Goal: Information Seeking & Learning: Check status

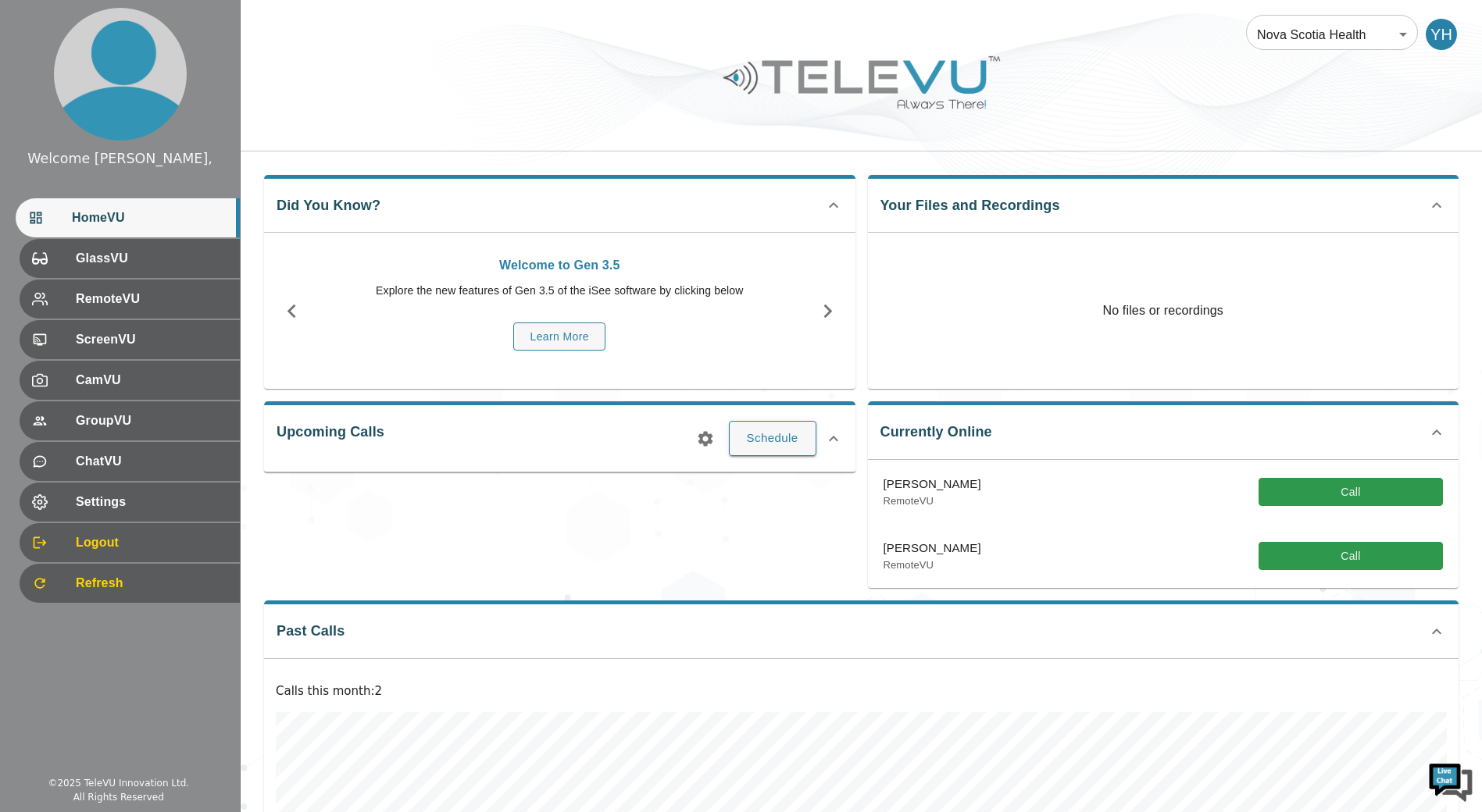
click at [711, 524] on div "Upcoming Calls Schedule" at bounding box center [553, 488] width 604 height 199
click at [824, 316] on icon "button" at bounding box center [827, 311] width 8 height 14
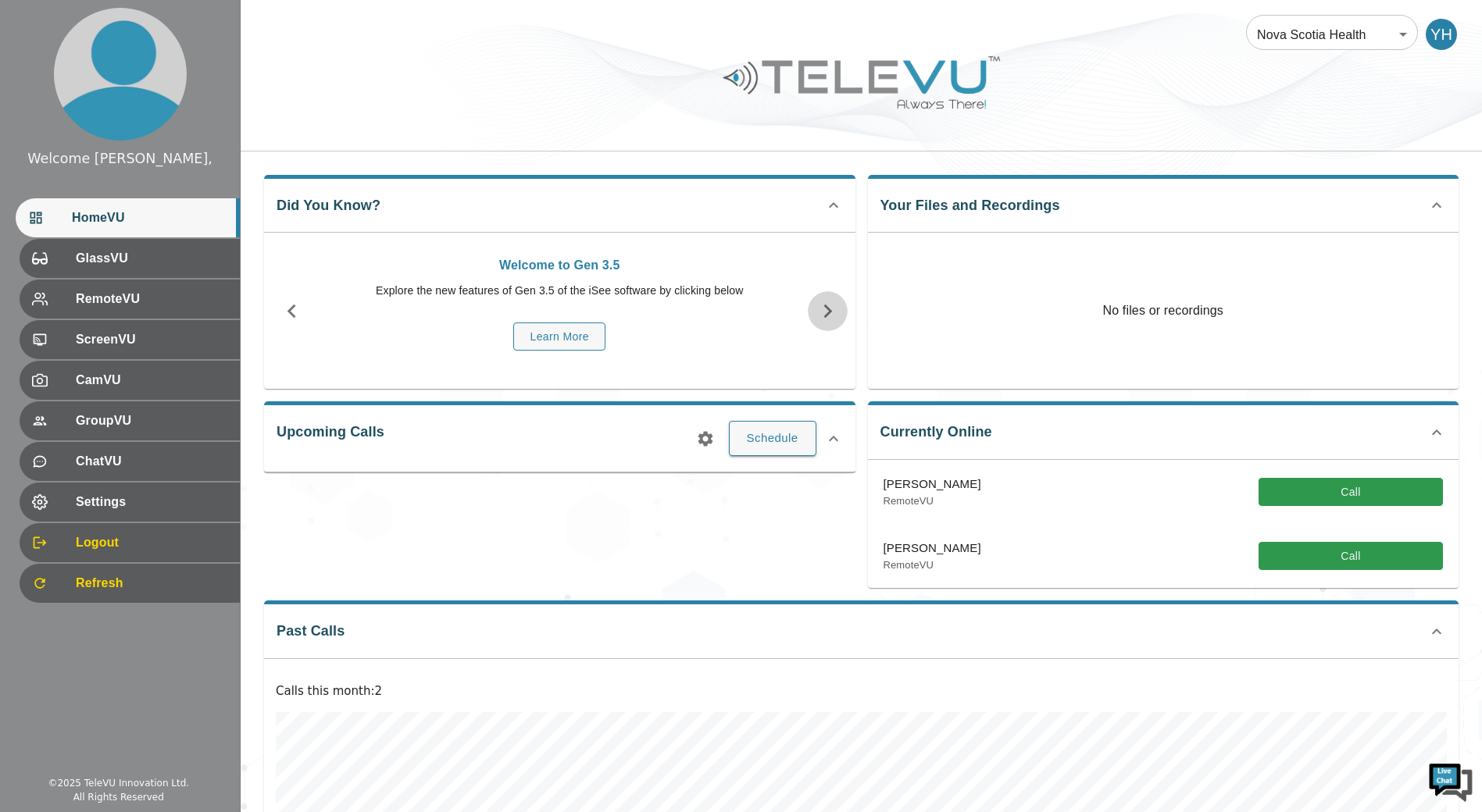
click at [824, 316] on icon "button" at bounding box center [827, 311] width 8 height 14
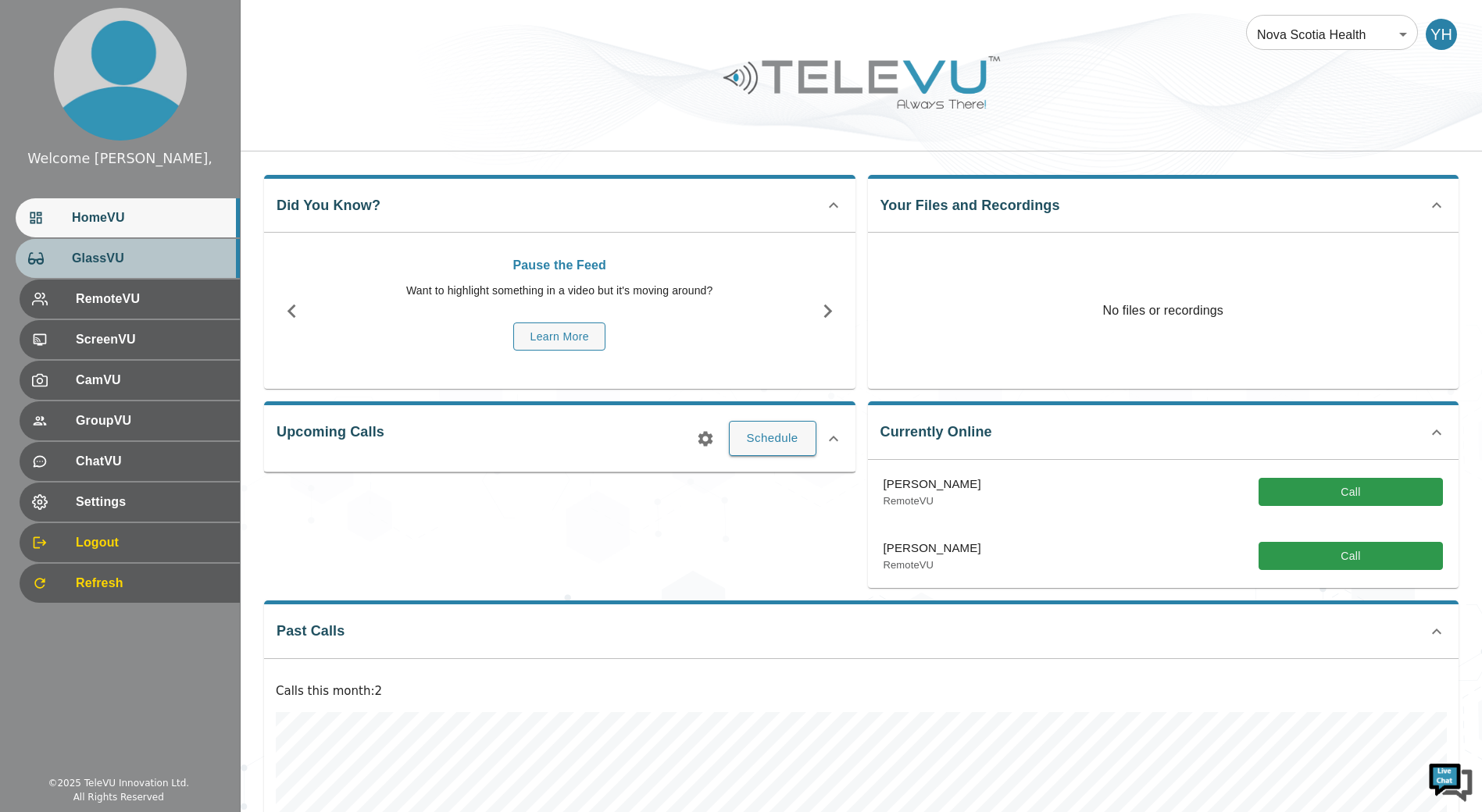
click at [141, 260] on span "GlassVU" at bounding box center [149, 258] width 155 height 19
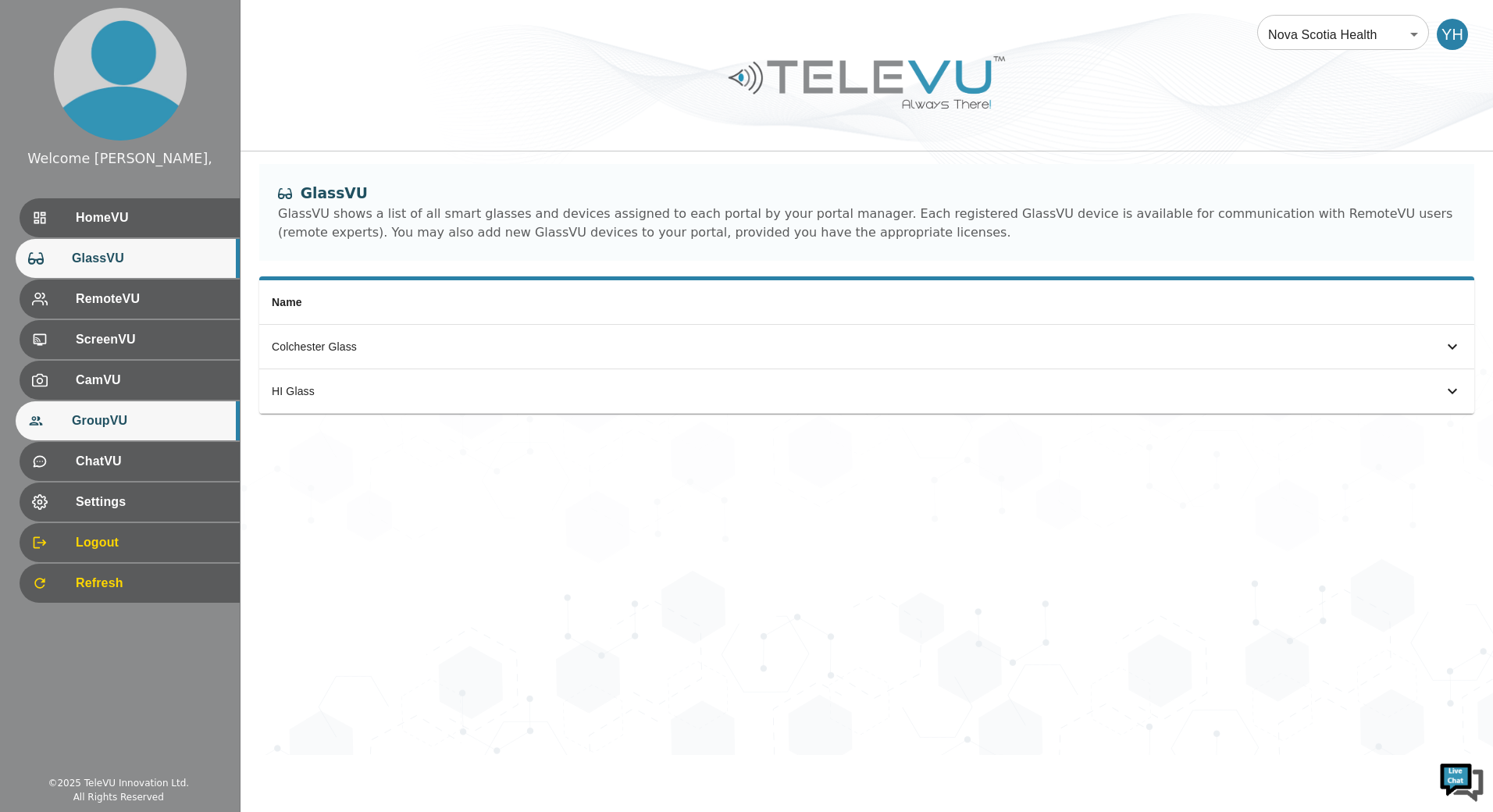
click at [138, 412] on div "GroupVU" at bounding box center [127, 421] width 224 height 39
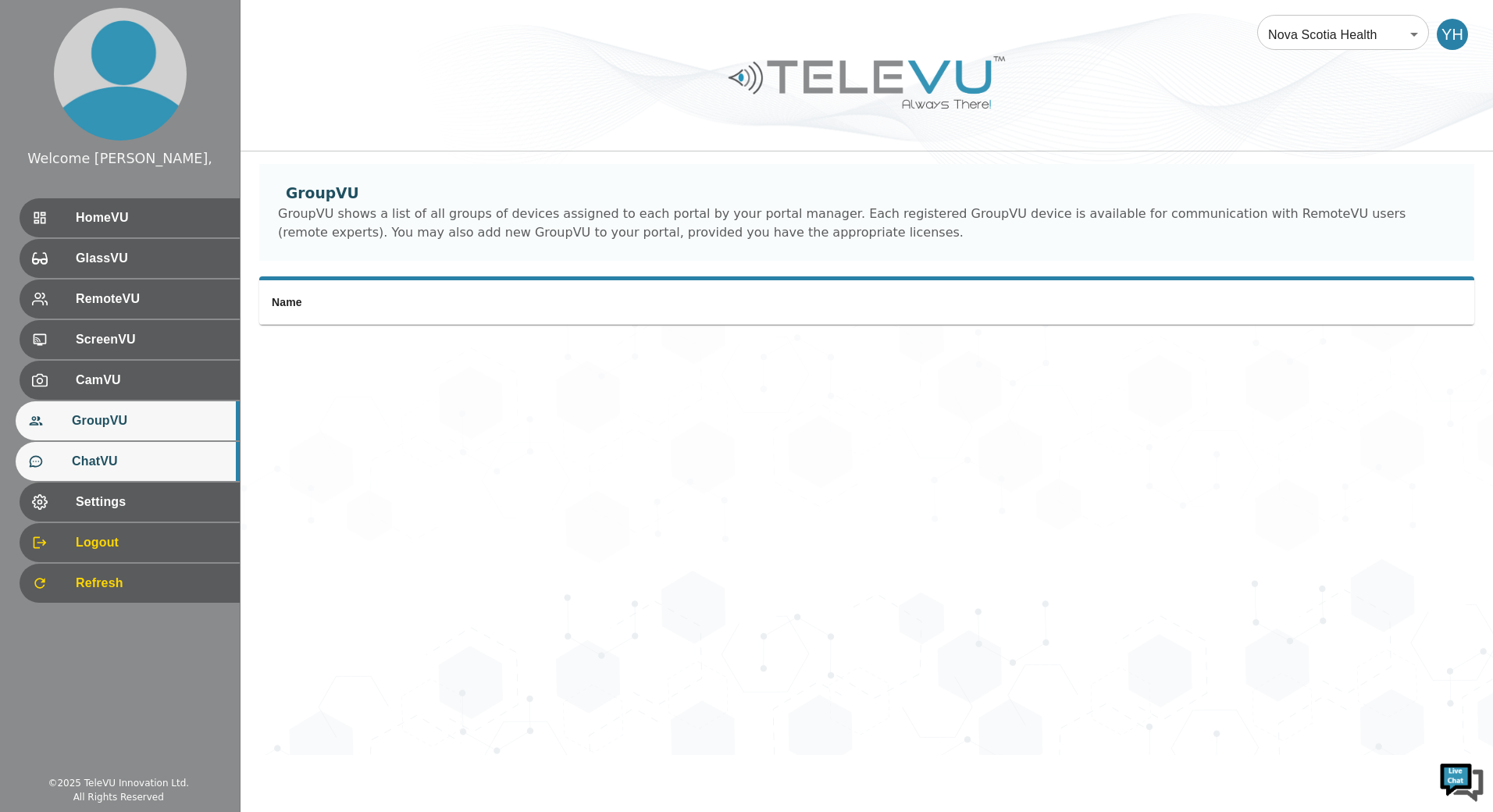
click at [121, 463] on span "ChatVU" at bounding box center [149, 461] width 155 height 19
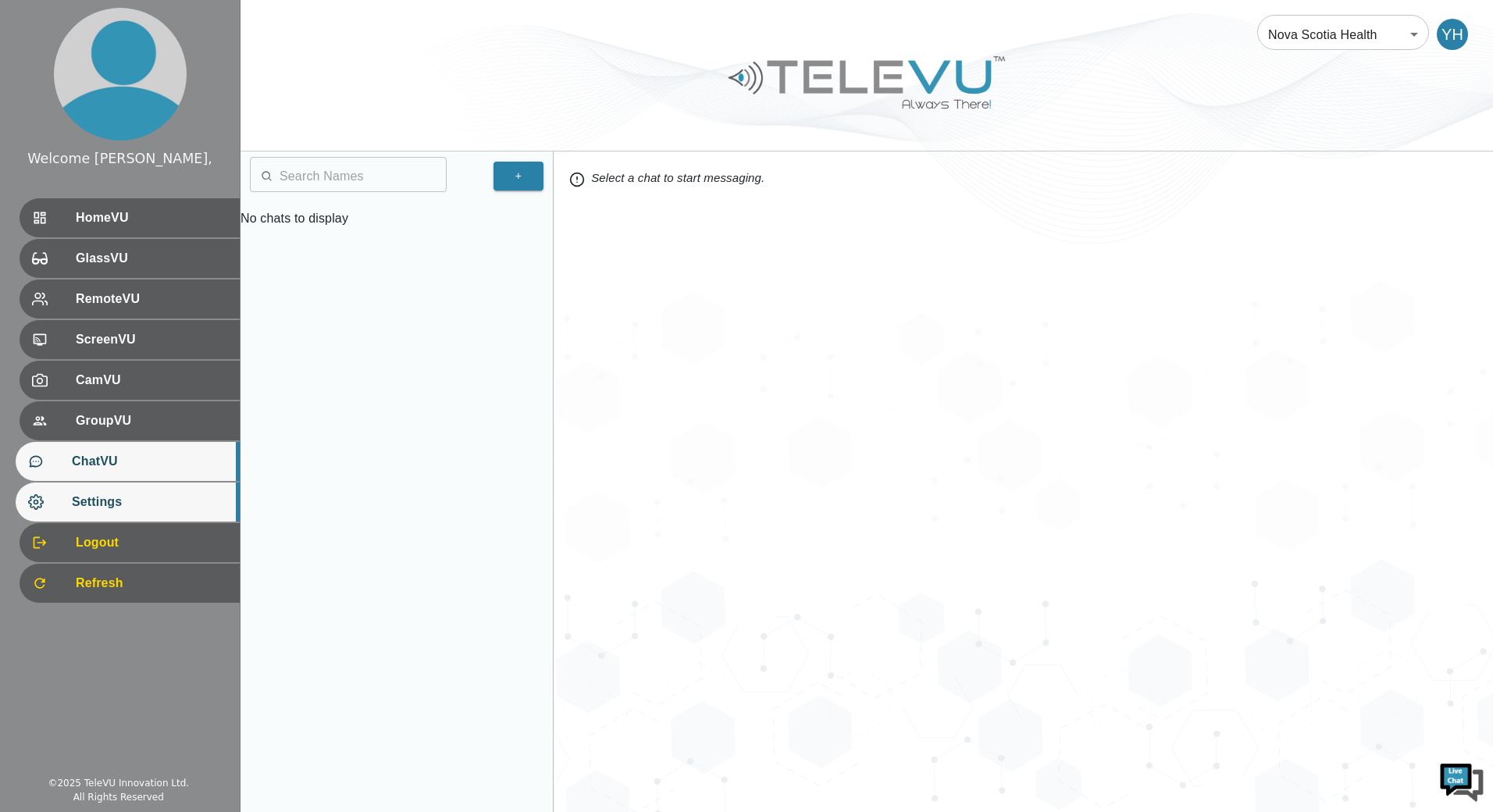
click at [127, 497] on span "Settings" at bounding box center [149, 502] width 155 height 19
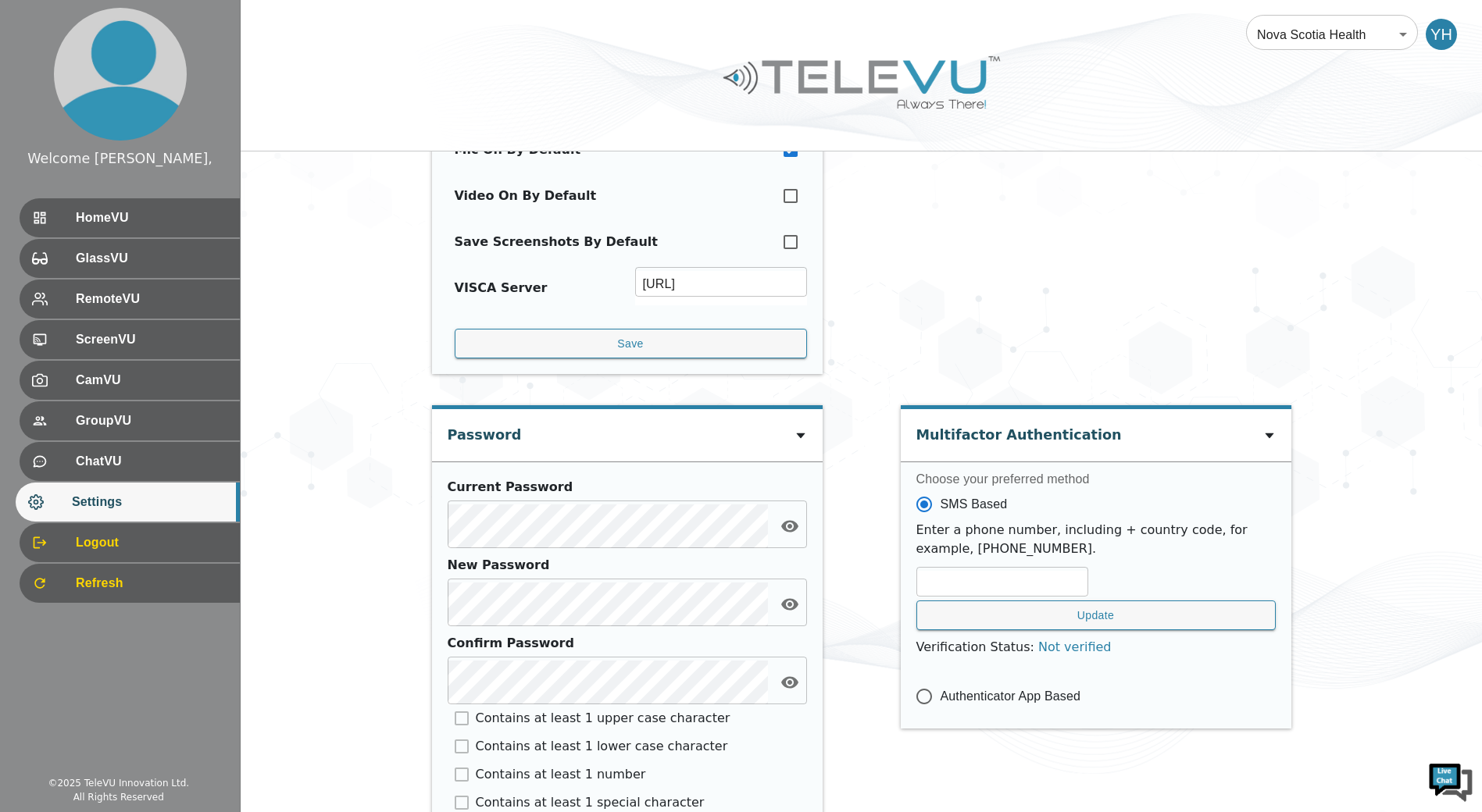
scroll to position [573, 0]
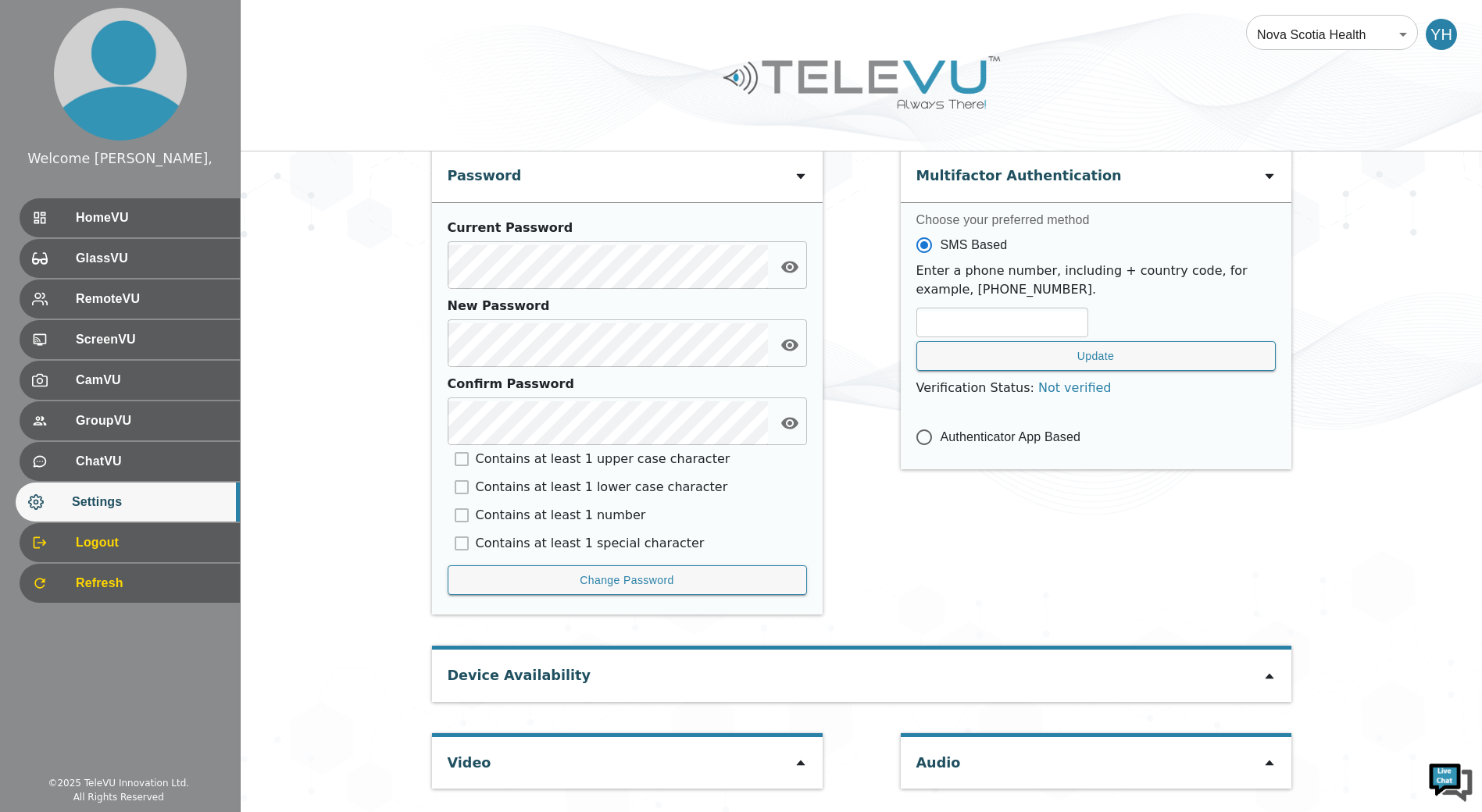
click at [773, 677] on div "Device Availability" at bounding box center [861, 675] width 859 height 52
click at [1263, 677] on div "Device Availability" at bounding box center [861, 675] width 859 height 52
click at [1263, 677] on icon at bounding box center [1269, 676] width 12 height 12
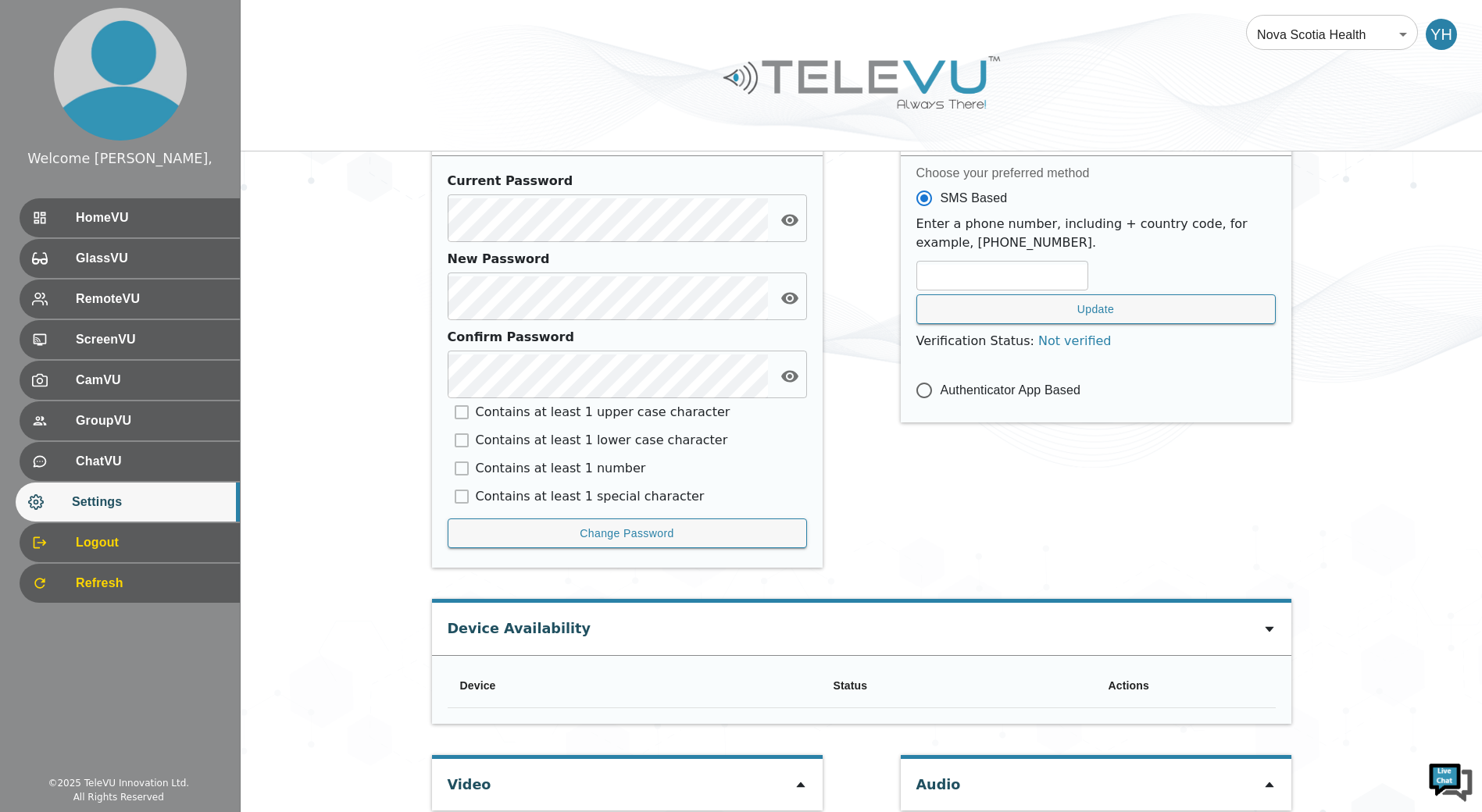
scroll to position [641, 0]
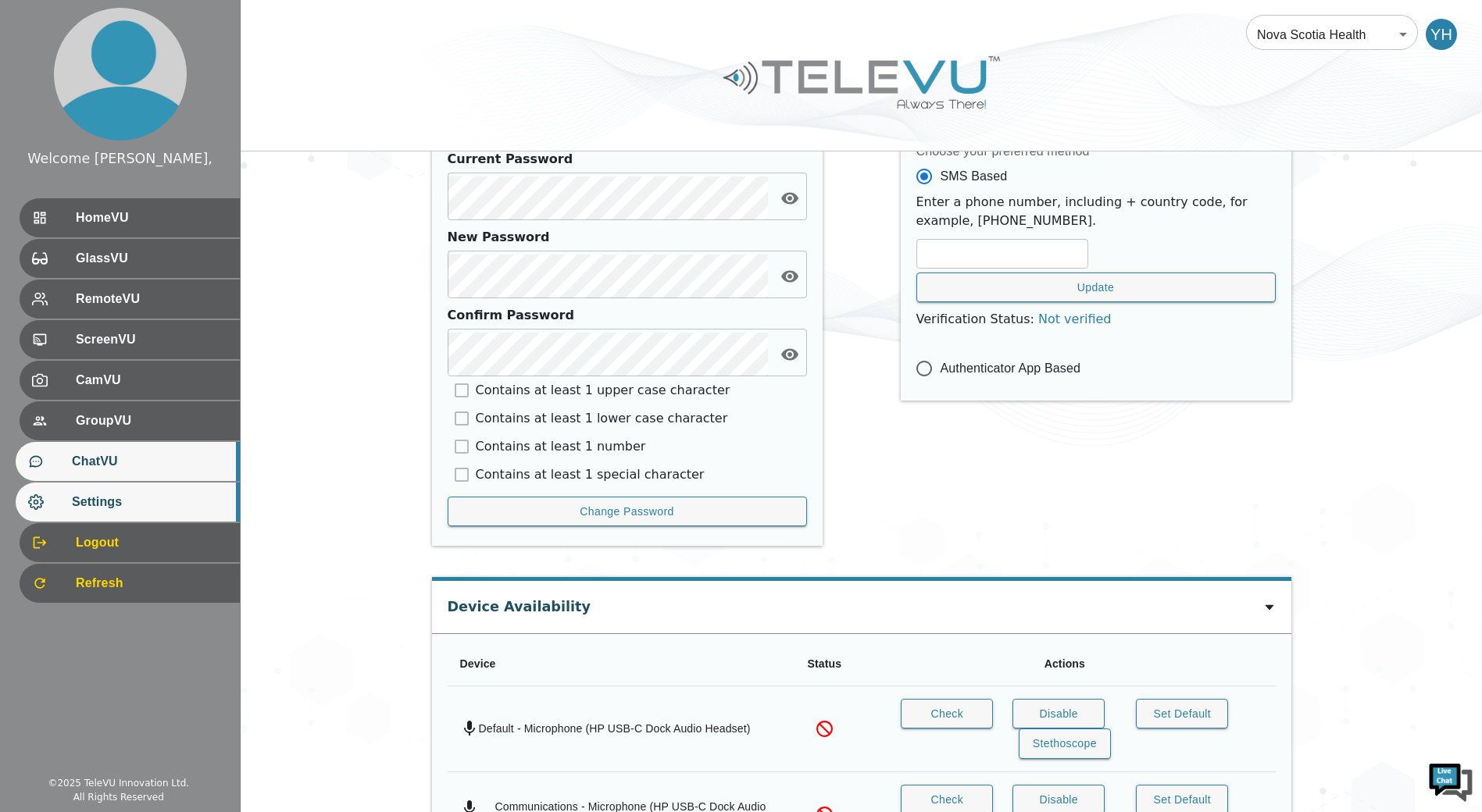
click at [145, 474] on div "ChatVU" at bounding box center [127, 462] width 224 height 39
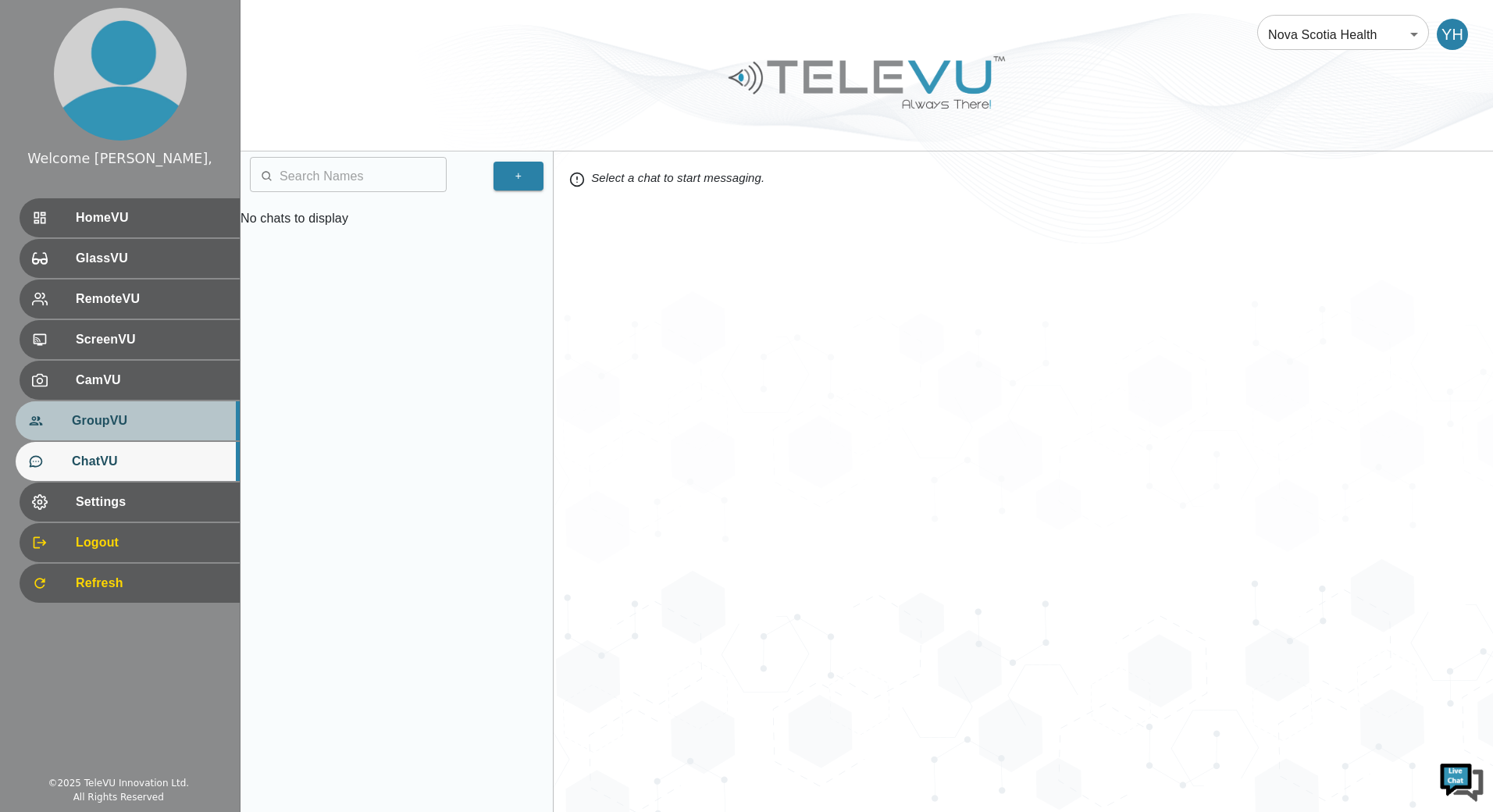
click at [155, 411] on div "GroupVU" at bounding box center [127, 421] width 224 height 39
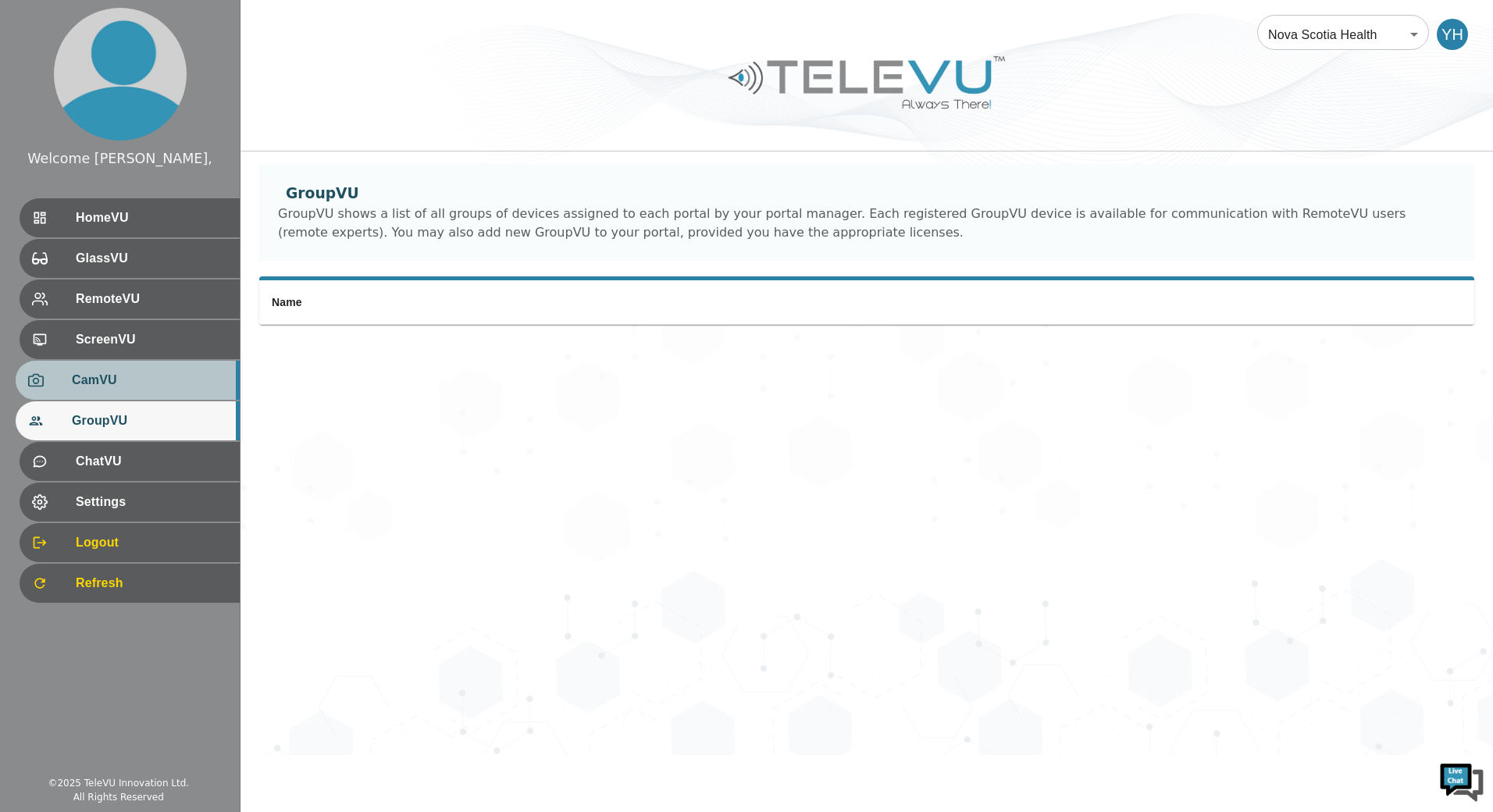
click at [160, 381] on span "CamVU" at bounding box center [149, 380] width 155 height 19
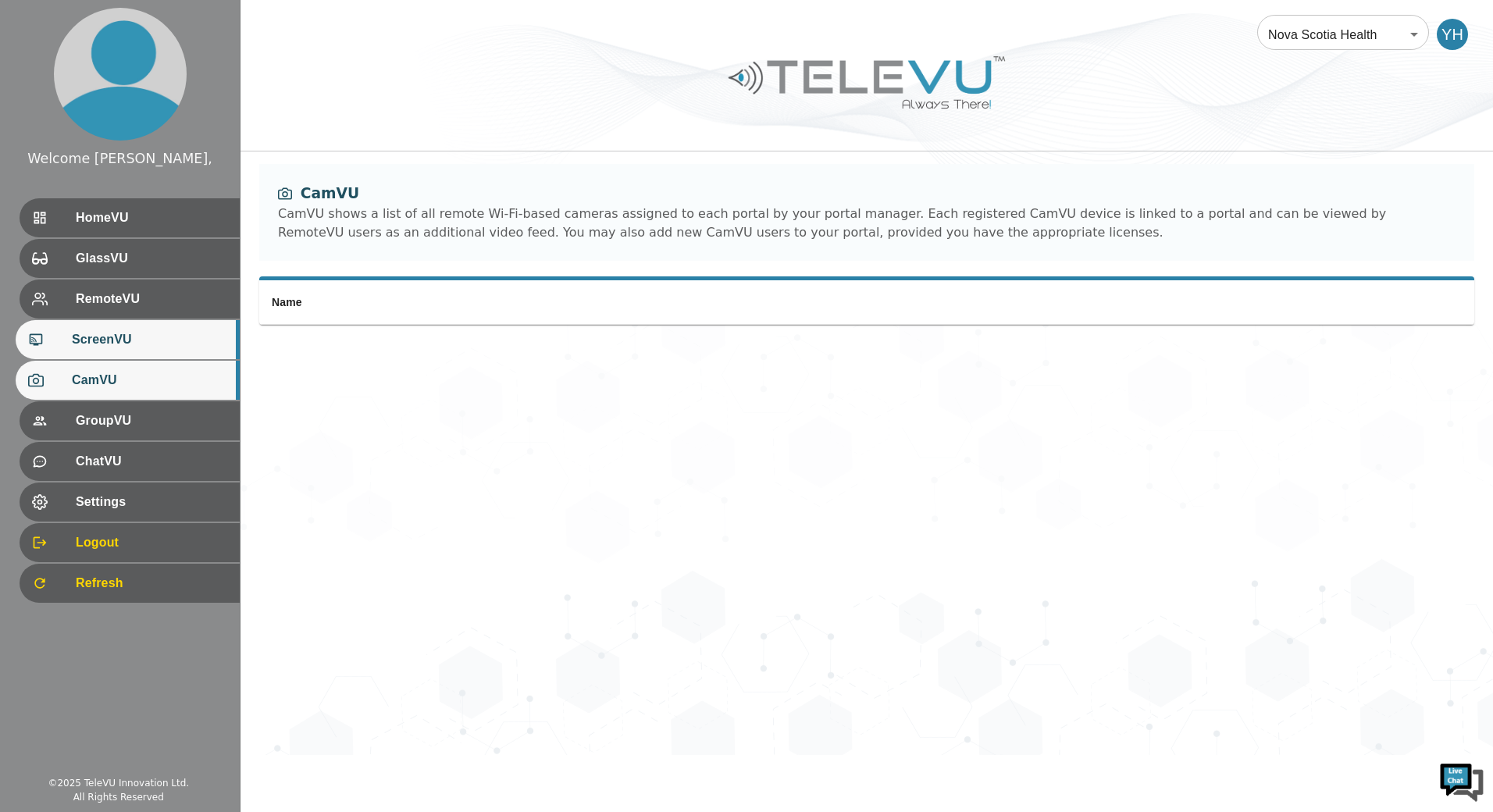
click at [160, 331] on span "ScreenVU" at bounding box center [149, 340] width 155 height 19
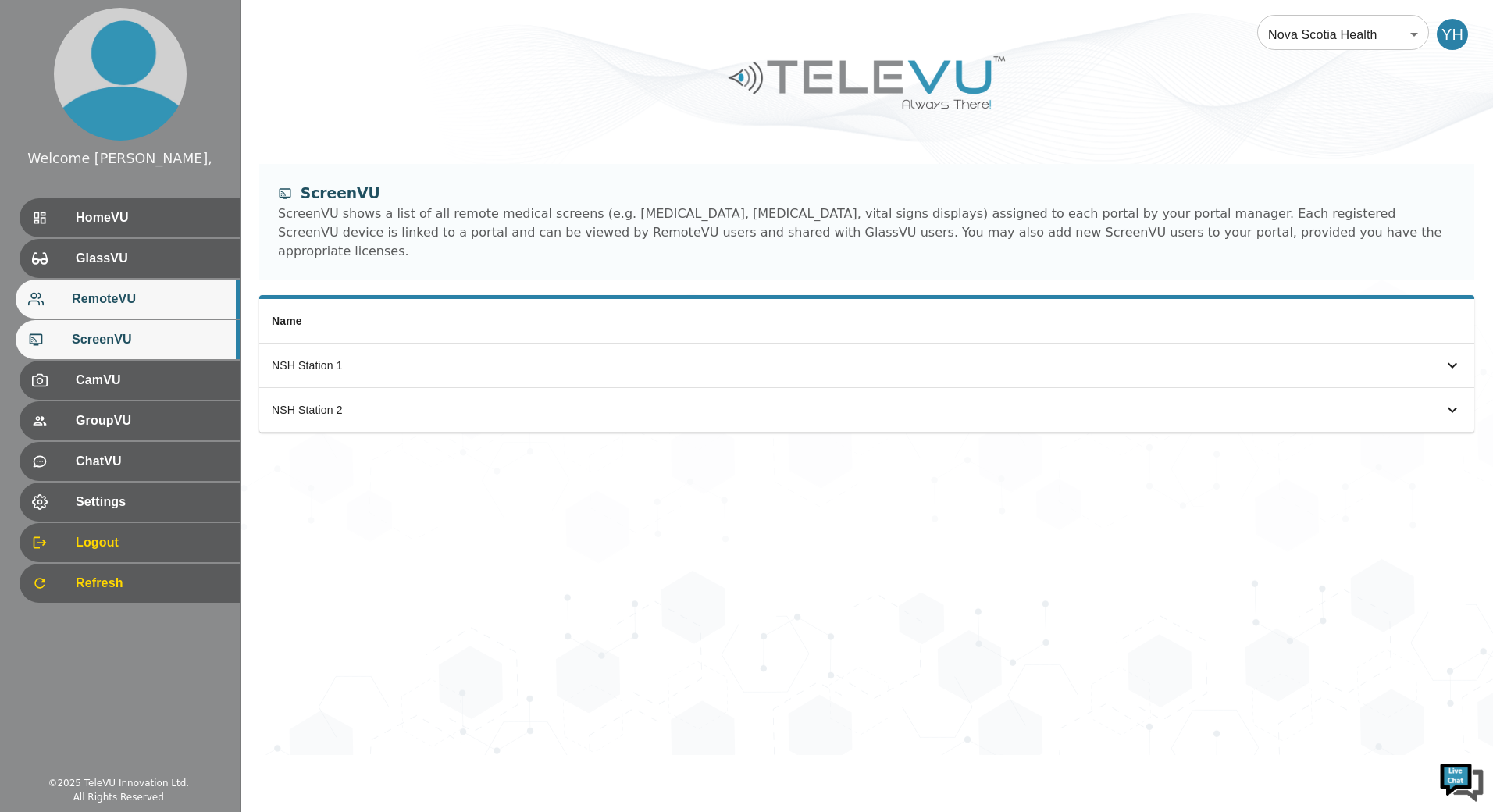
click at [158, 284] on div "RemoteVU" at bounding box center [127, 299] width 224 height 39
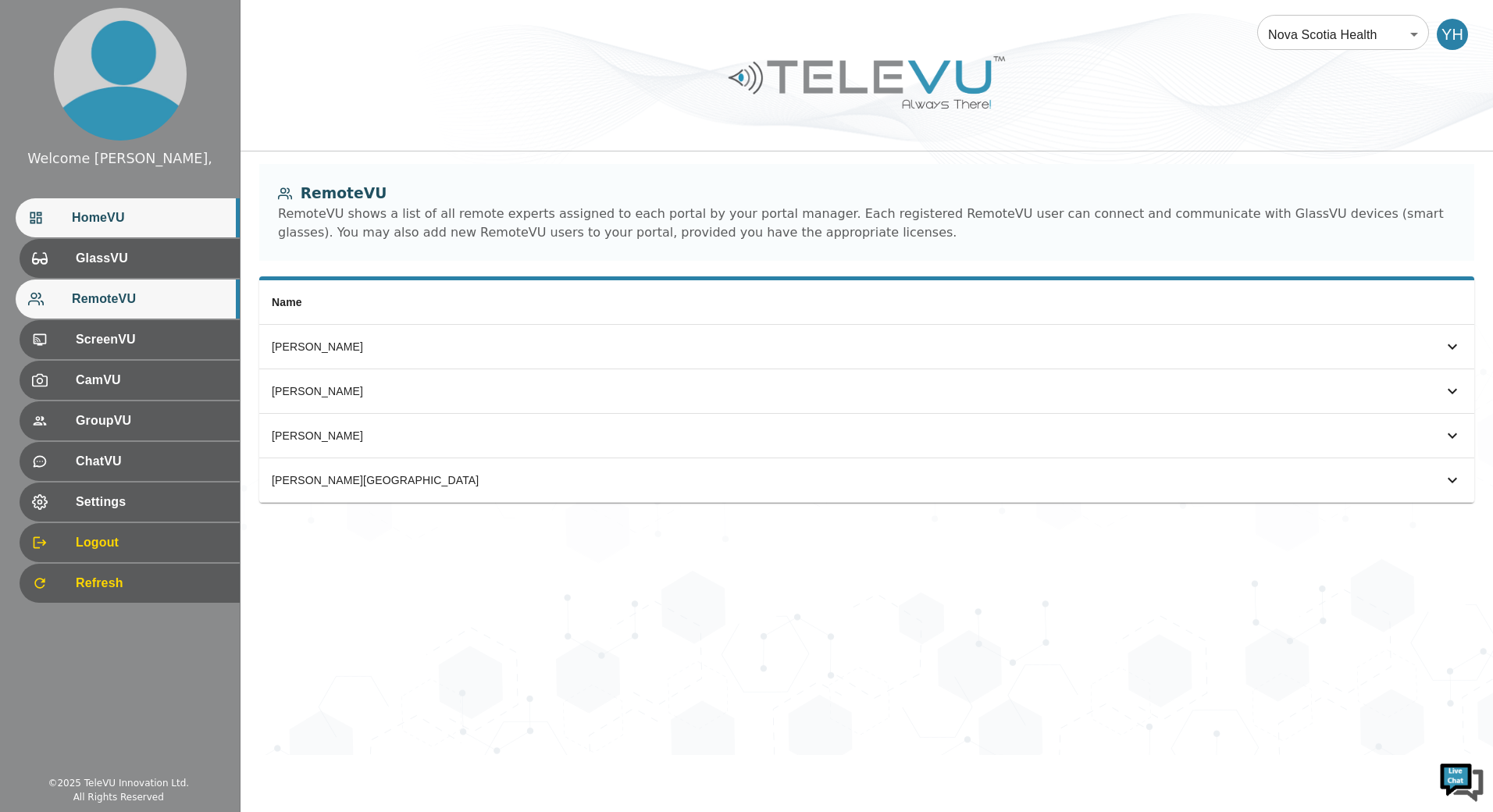
click at [157, 235] on div "HomeVU" at bounding box center [127, 218] width 224 height 39
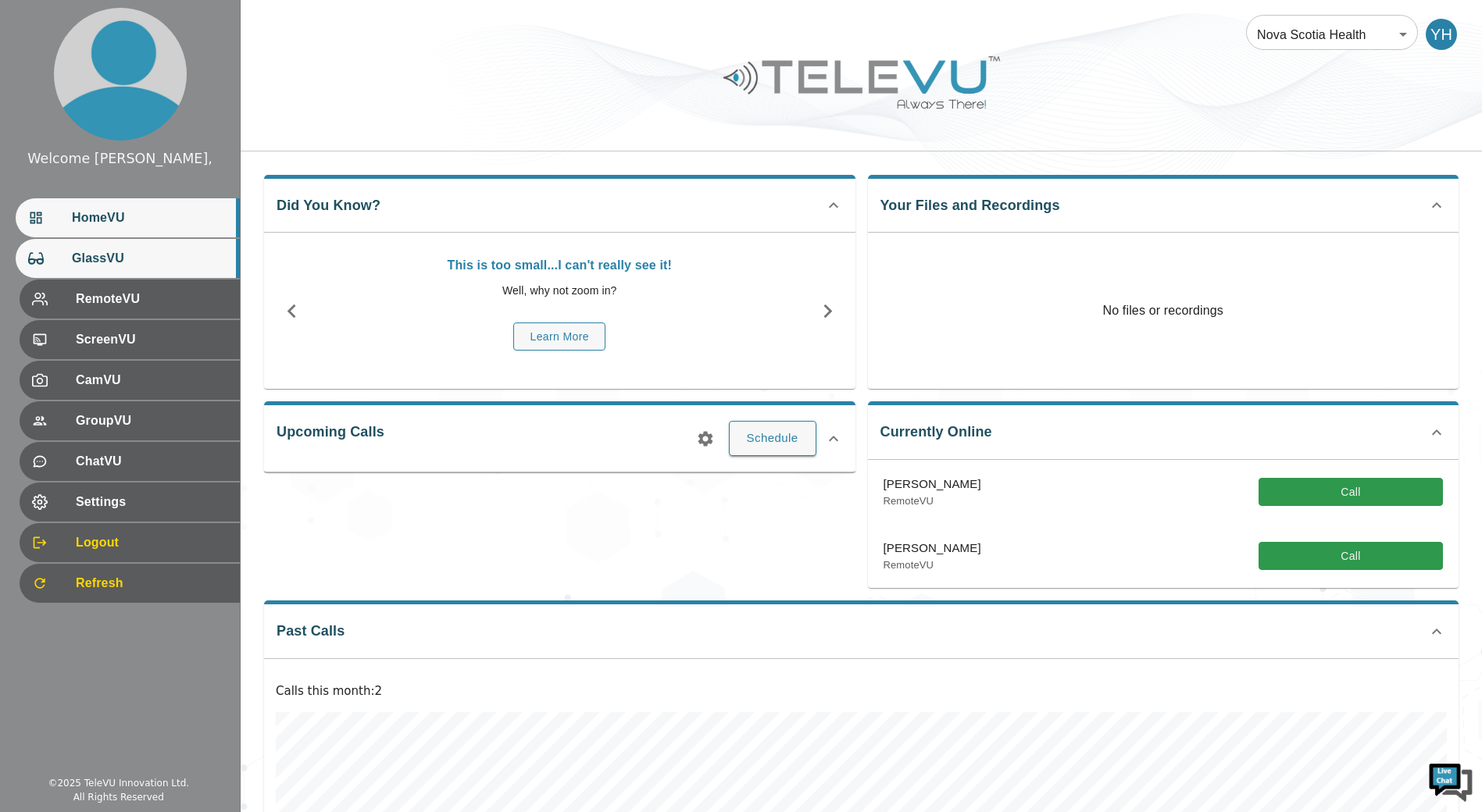
click at [162, 247] on div "GlassVU" at bounding box center [127, 258] width 224 height 39
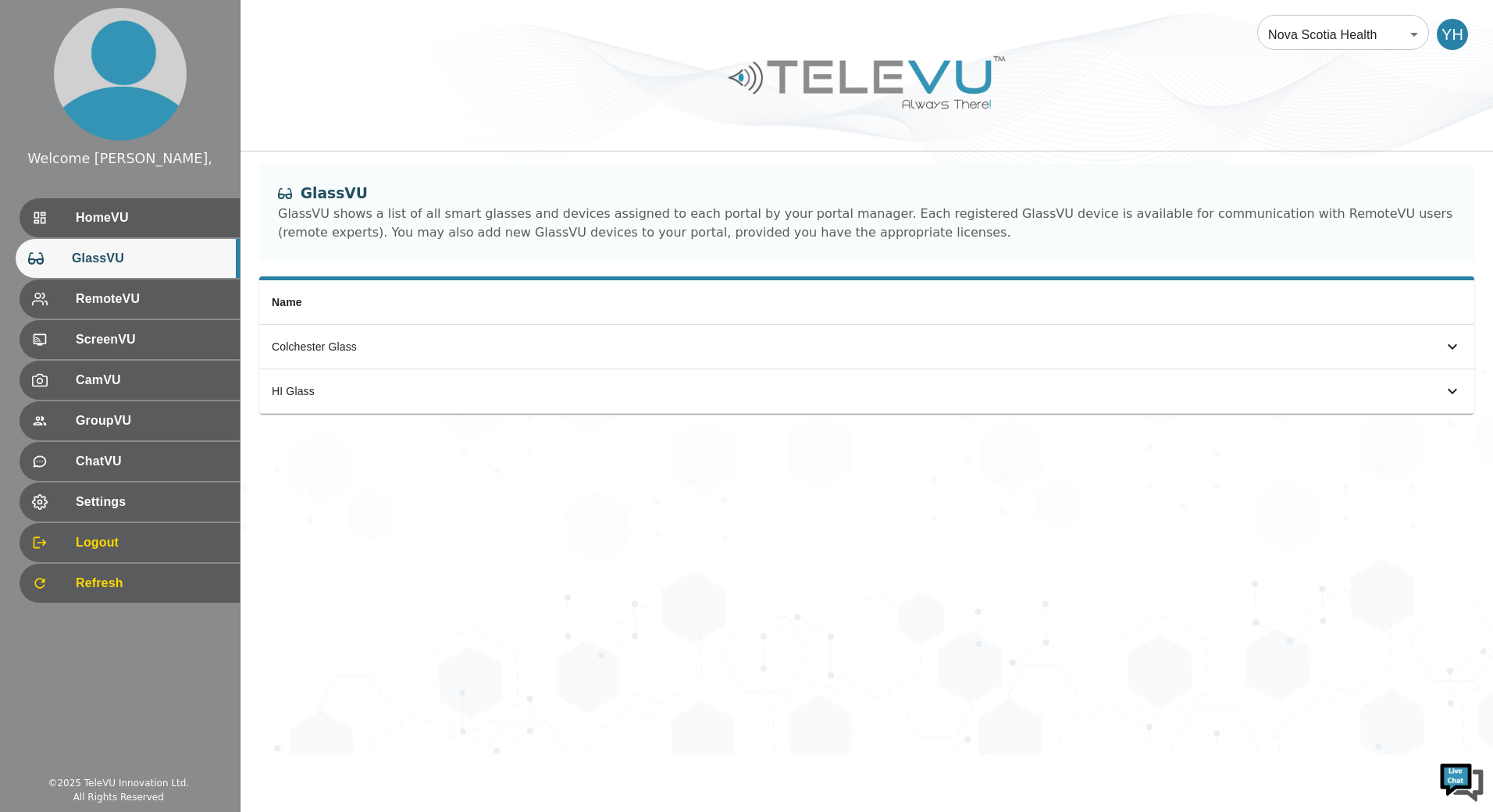
click at [1385, 37] on body "Welcome Yassin, HomeVU GlassVU RemoteVU ScreenVU CamVU GroupVU ChatVU Settings …" at bounding box center [746, 377] width 1493 height 755
click at [1385, 37] on div at bounding box center [746, 406] width 1493 height 812
drag, startPoint x: 1385, startPoint y: 37, endPoint x: 1092, endPoint y: 115, distance: 303.2
click at [1092, 115] on div at bounding box center [866, 94] width 1253 height 89
click at [118, 210] on span "HomeVU" at bounding box center [149, 217] width 155 height 19
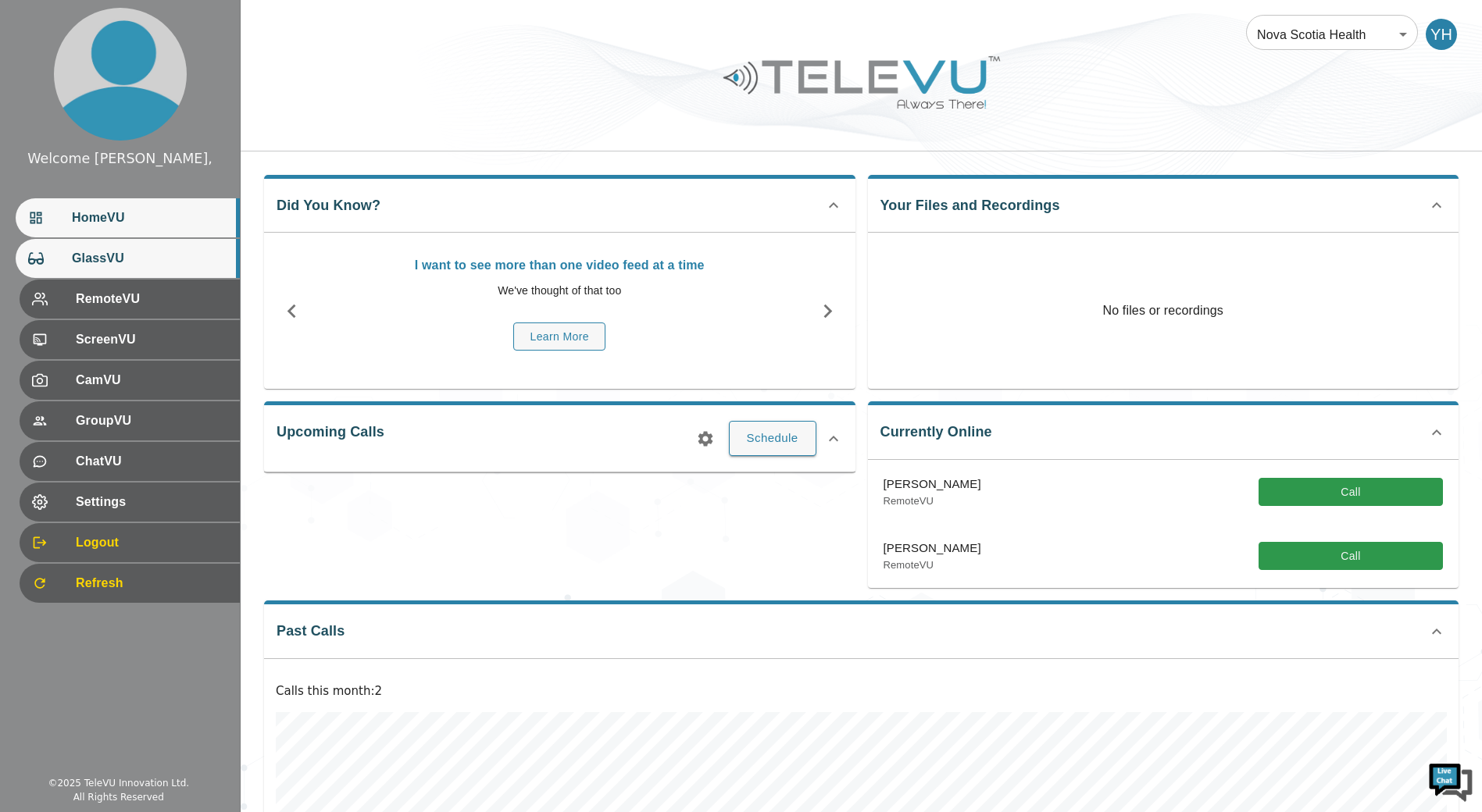
click at [134, 258] on span "GlassVU" at bounding box center [149, 258] width 155 height 19
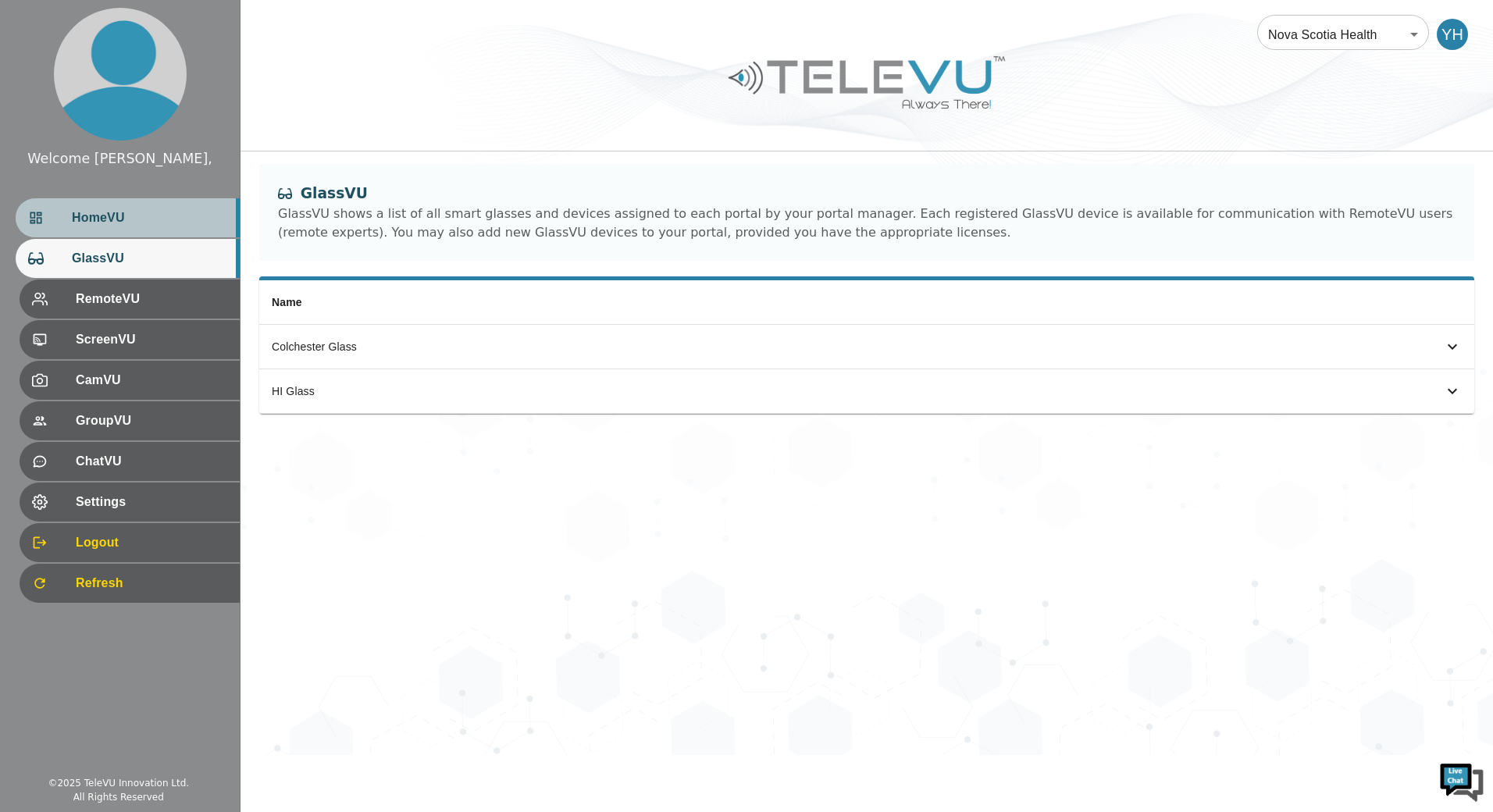
click at [139, 204] on div "HomeVU" at bounding box center [127, 218] width 224 height 39
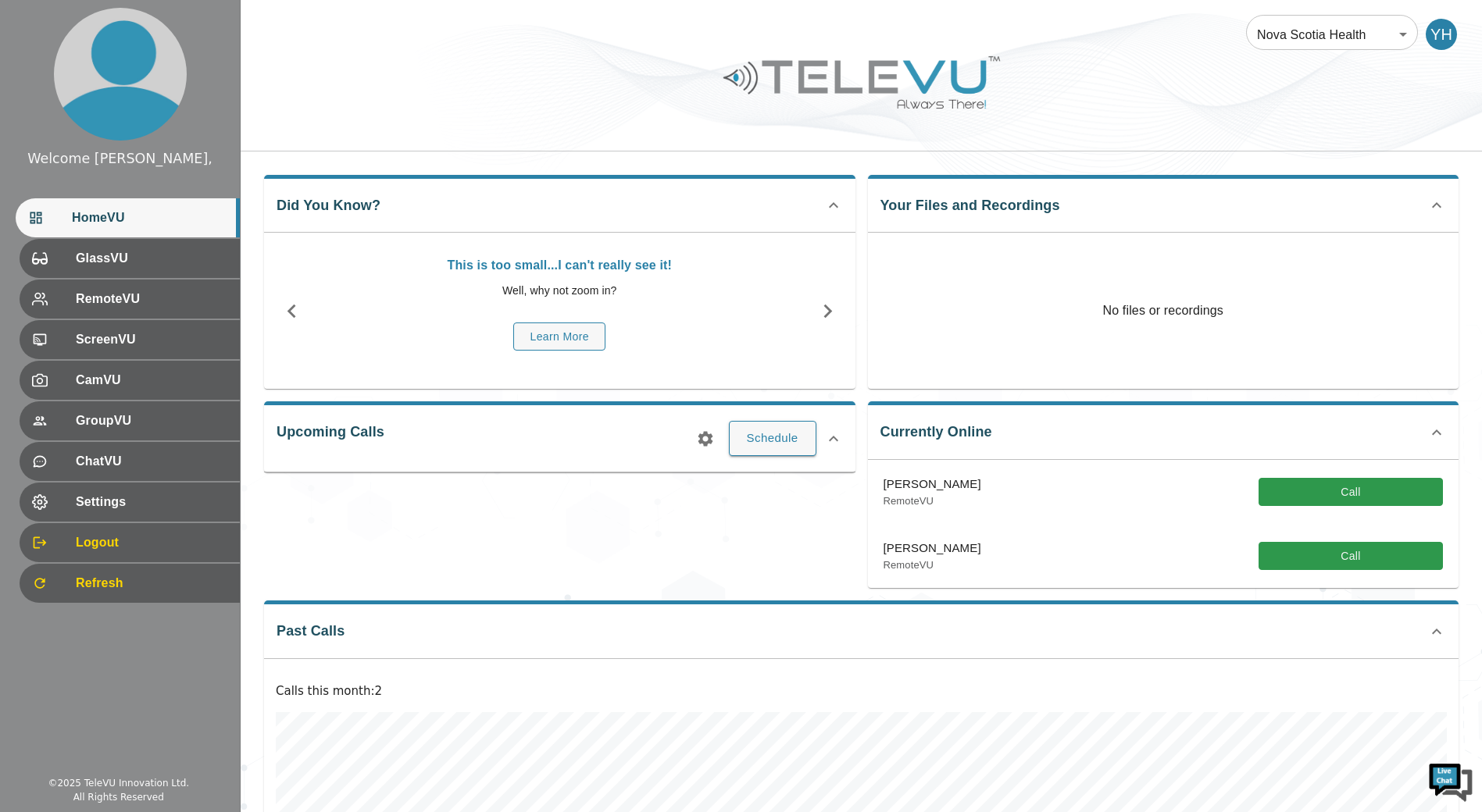
click at [835, 433] on icon at bounding box center [833, 439] width 19 height 19
click at [835, 433] on icon at bounding box center [833, 432] width 19 height 19
click at [696, 443] on icon "button" at bounding box center [705, 439] width 19 height 19
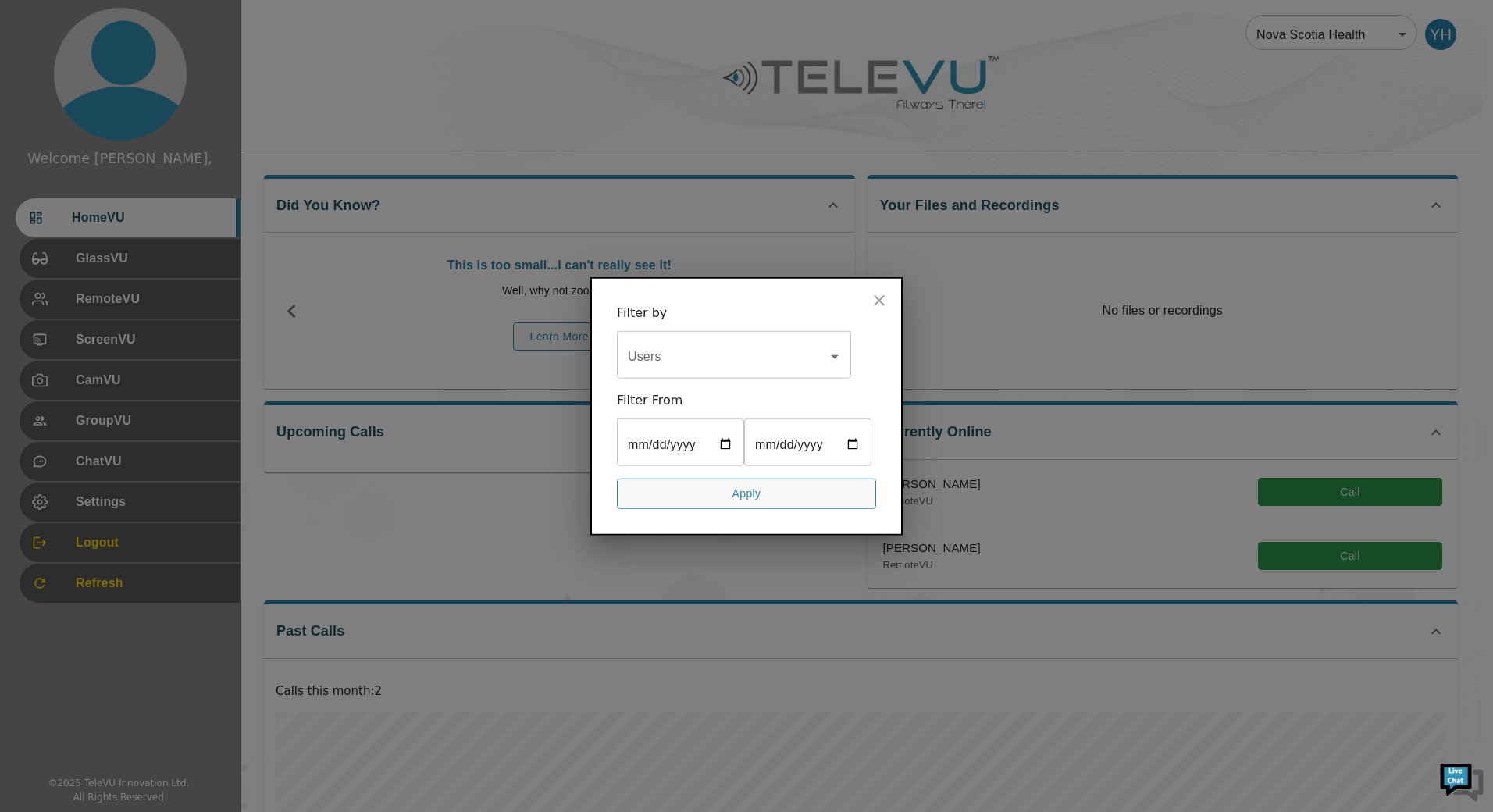
drag, startPoint x: 883, startPoint y: 283, endPoint x: 751, endPoint y: 385, distance: 166.8
click at [820, 344] on div "Filter by Users Users Filter From ​ ​ Apply" at bounding box center [746, 406] width 313 height 258
click at [728, 422] on input "date" at bounding box center [680, 444] width 127 height 43
type input "[DATE]"
click at [744, 466] on input "date" at bounding box center [807, 444] width 127 height 43
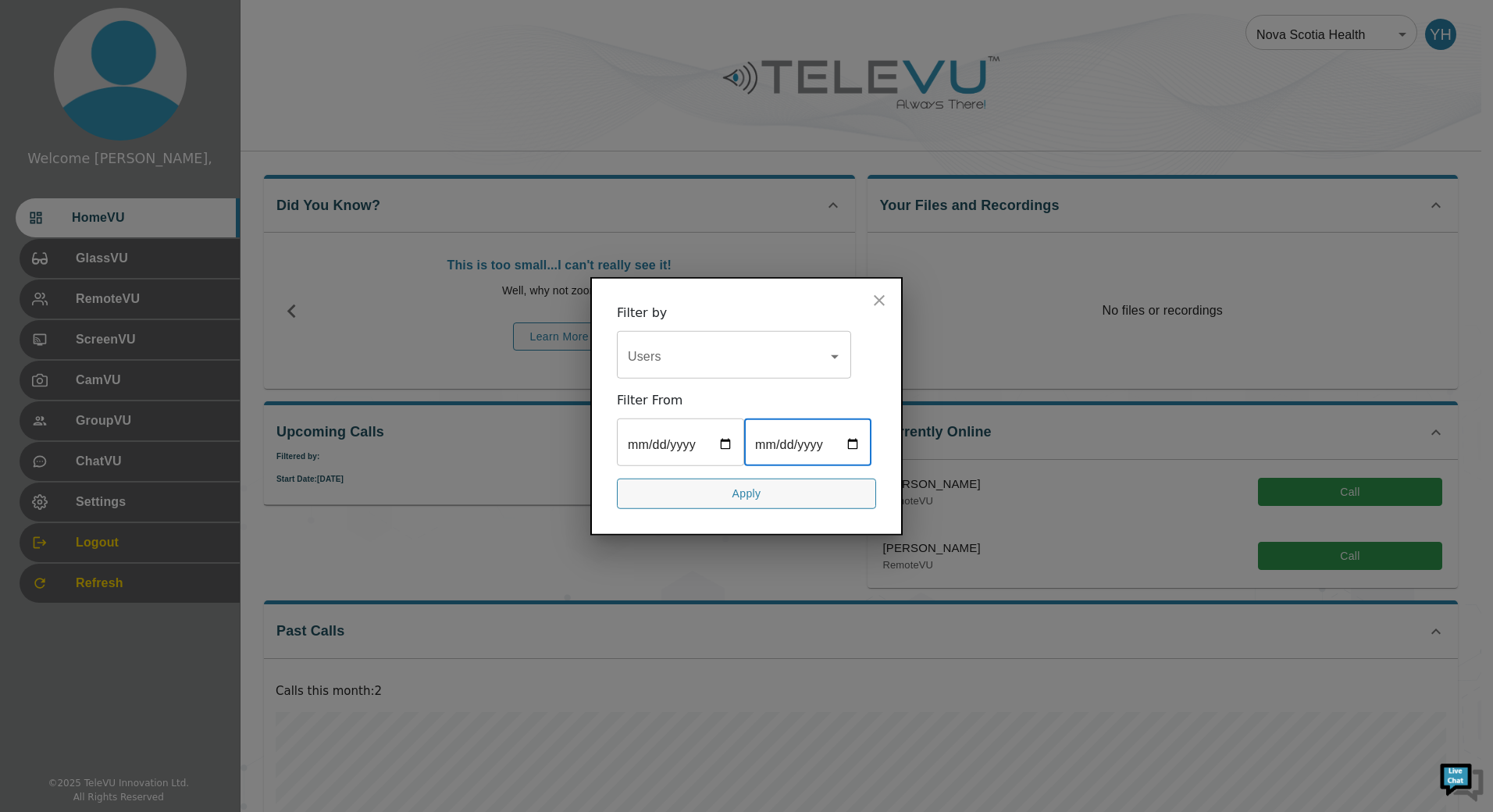
click at [744, 461] on input "date" at bounding box center [807, 444] width 127 height 43
type input "[DATE]"
drag, startPoint x: 733, startPoint y: 524, endPoint x: 806, endPoint y: 368, distance: 172.2
click at [801, 392] on div "Filter by Users Users Filter From [DATE] ​ [DATE] ​ Apply" at bounding box center [746, 406] width 313 height 258
click at [806, 367] on div "Filter by Users Users Filter From [DATE] ​ [DATE] ​ Apply" at bounding box center [746, 406] width 313 height 258
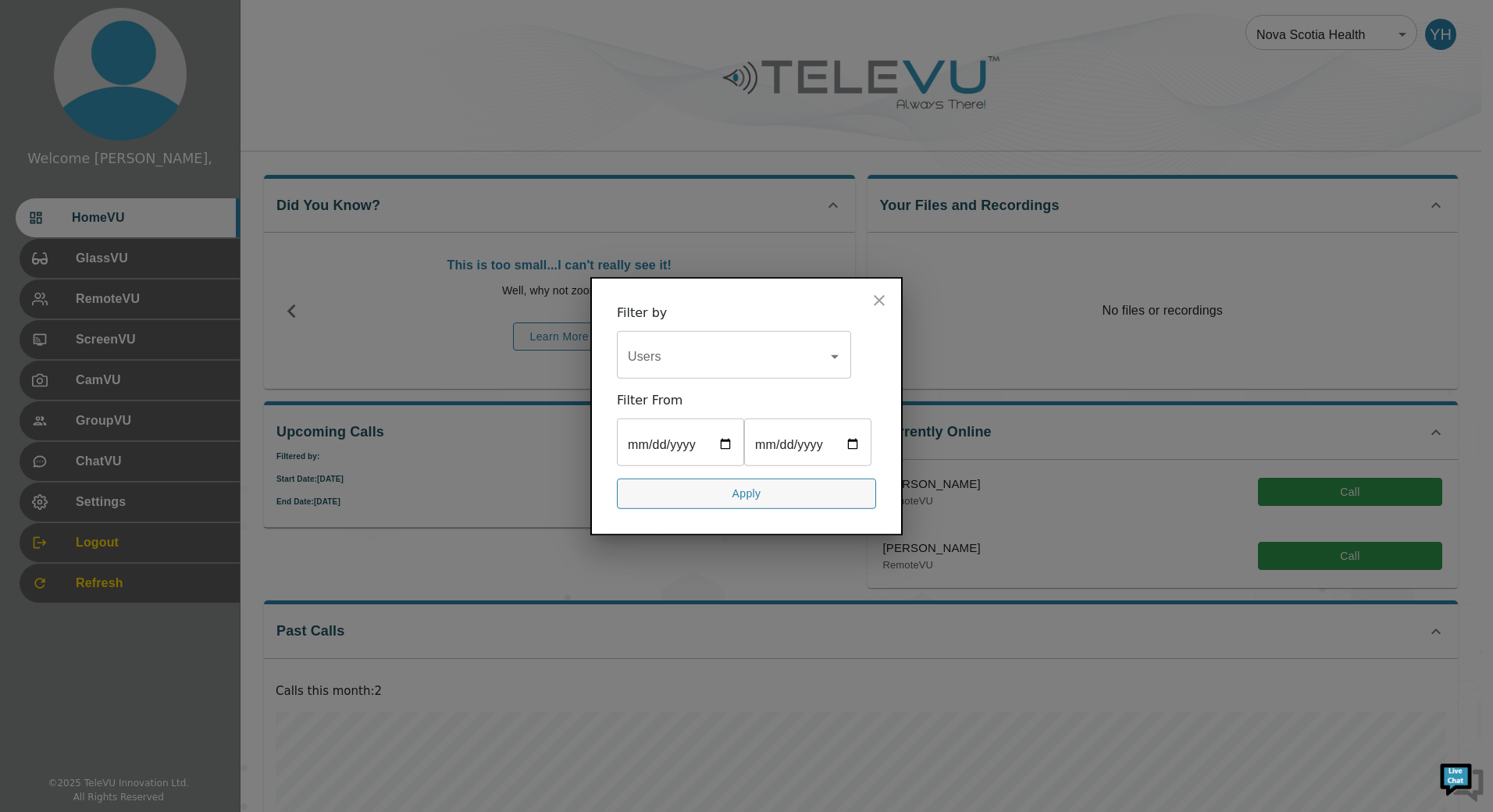
click at [787, 342] on input "Users" at bounding box center [723, 357] width 197 height 30
click at [867, 351] on div "Users Users" at bounding box center [746, 356] width 259 height 43
click at [801, 509] on button "Apply" at bounding box center [746, 493] width 259 height 30
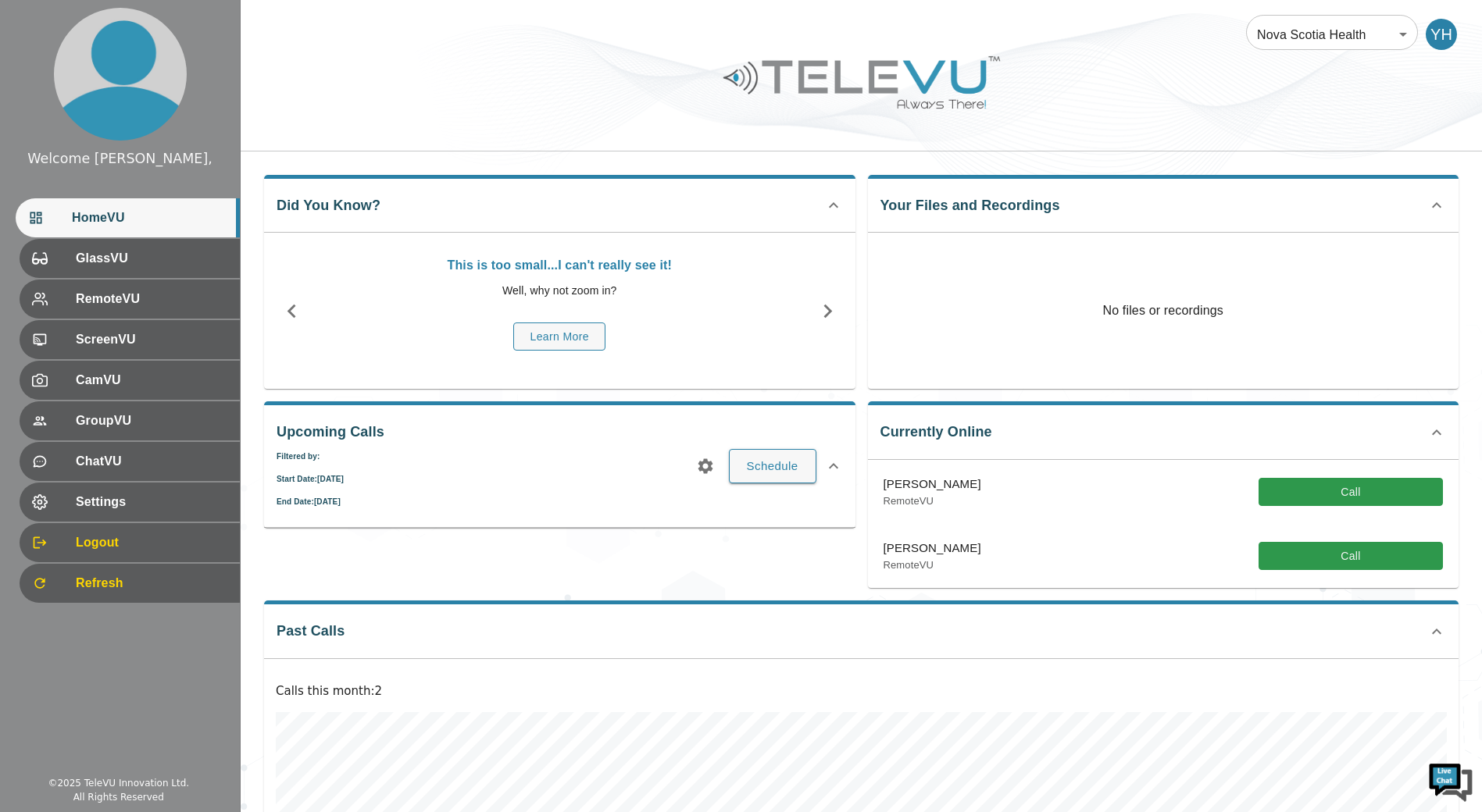
click at [366, 472] on div "Upcoming Calls Filtered by: Start Date : [DATE] End Date : [DATE] Schedule" at bounding box center [560, 463] width 592 height 125
click at [346, 491] on div "Upcoming Calls Filtered by: Start Date : [DATE] End Date : [DATE] Schedule" at bounding box center [560, 463] width 592 height 125
click at [345, 495] on div "Upcoming Calls Filtered by: Start Date : [DATE] End Date : [DATE] Schedule" at bounding box center [560, 463] width 592 height 125
click at [700, 476] on button "button" at bounding box center [705, 466] width 31 height 31
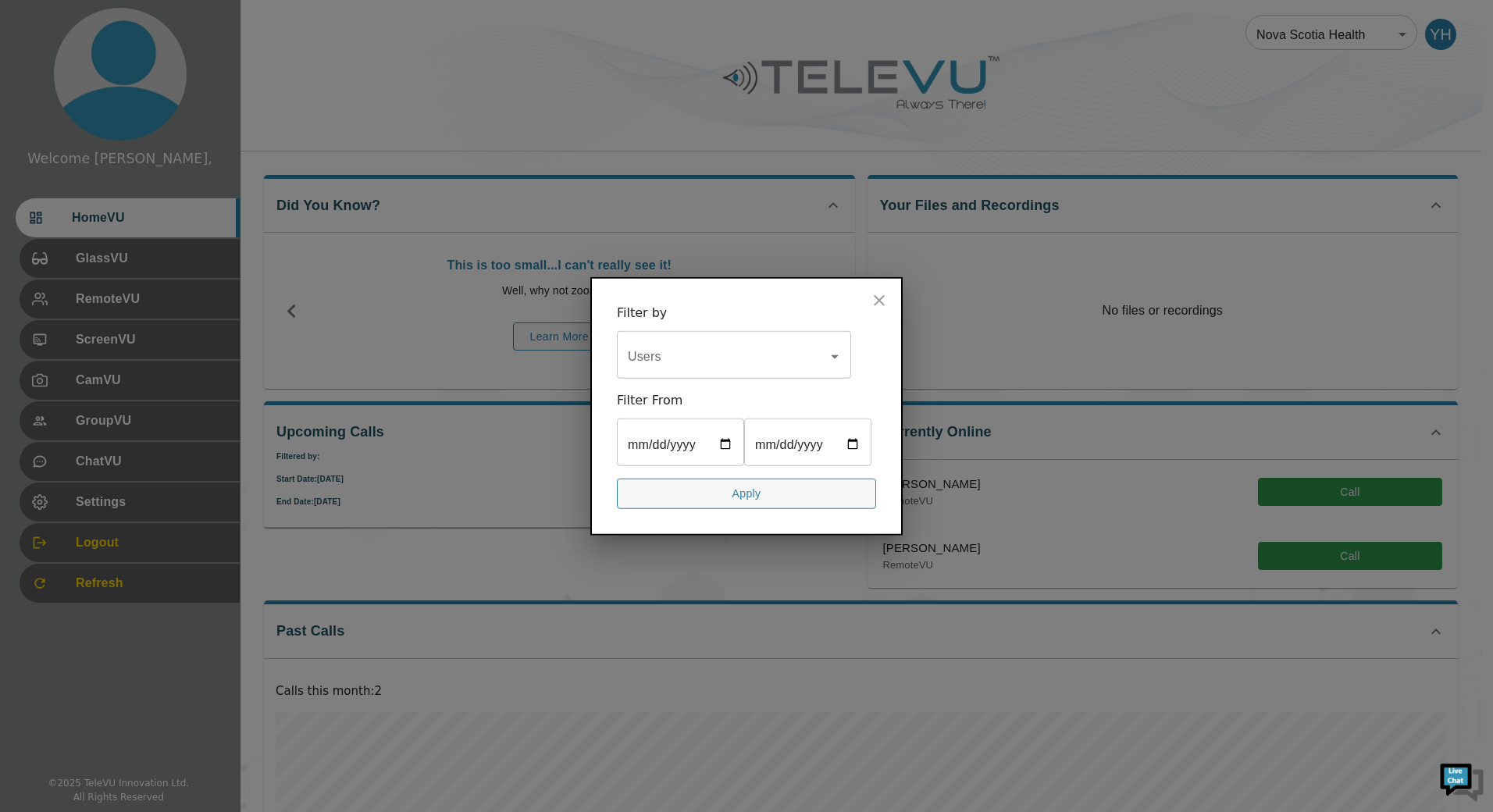
click at [816, 342] on input "Users" at bounding box center [723, 357] width 197 height 30
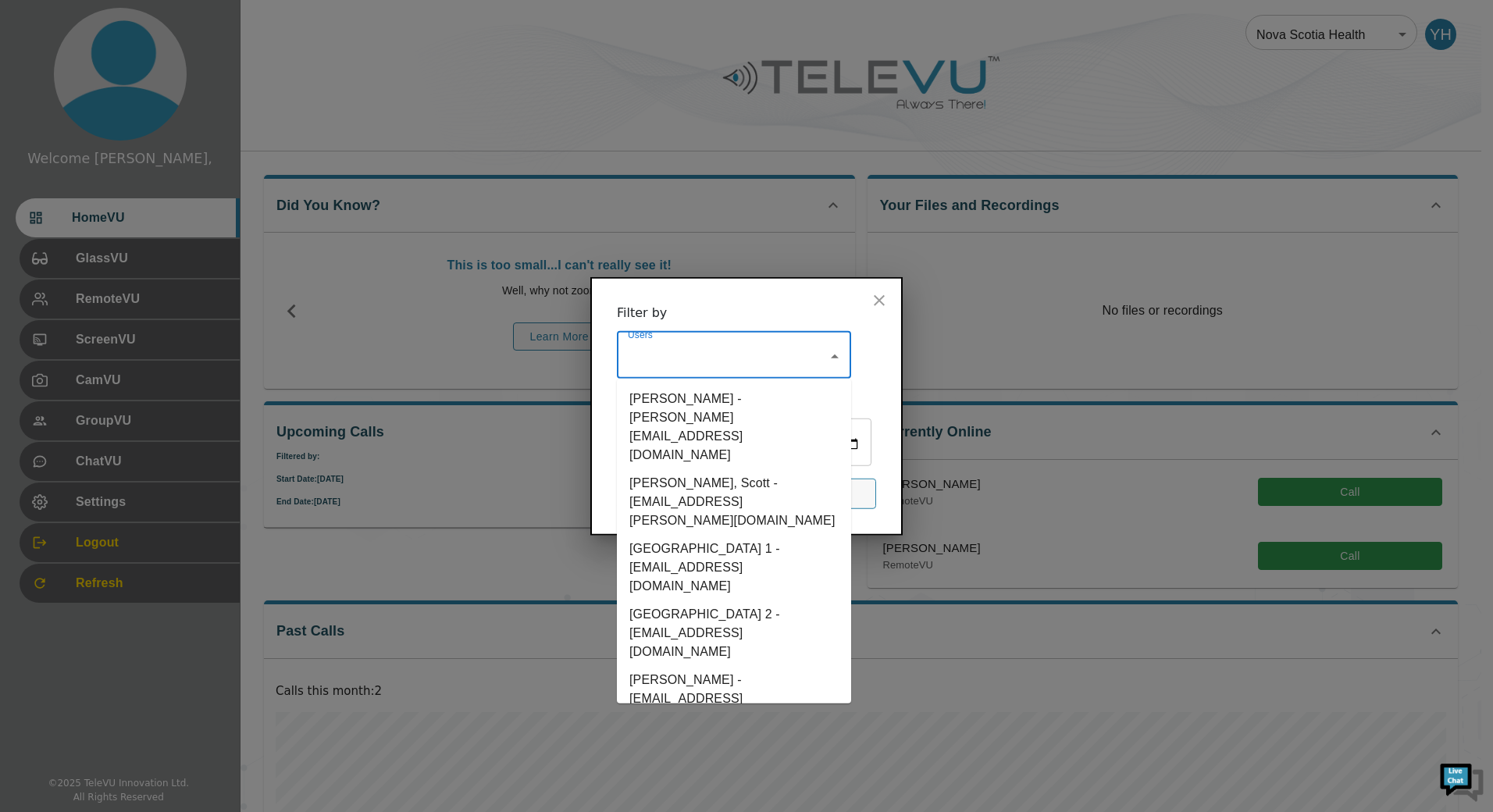
click at [710, 666] on li "[PERSON_NAME] - [EMAIL_ADDRESS][PERSON_NAME][DOMAIN_NAME]" at bounding box center [734, 699] width 235 height 66
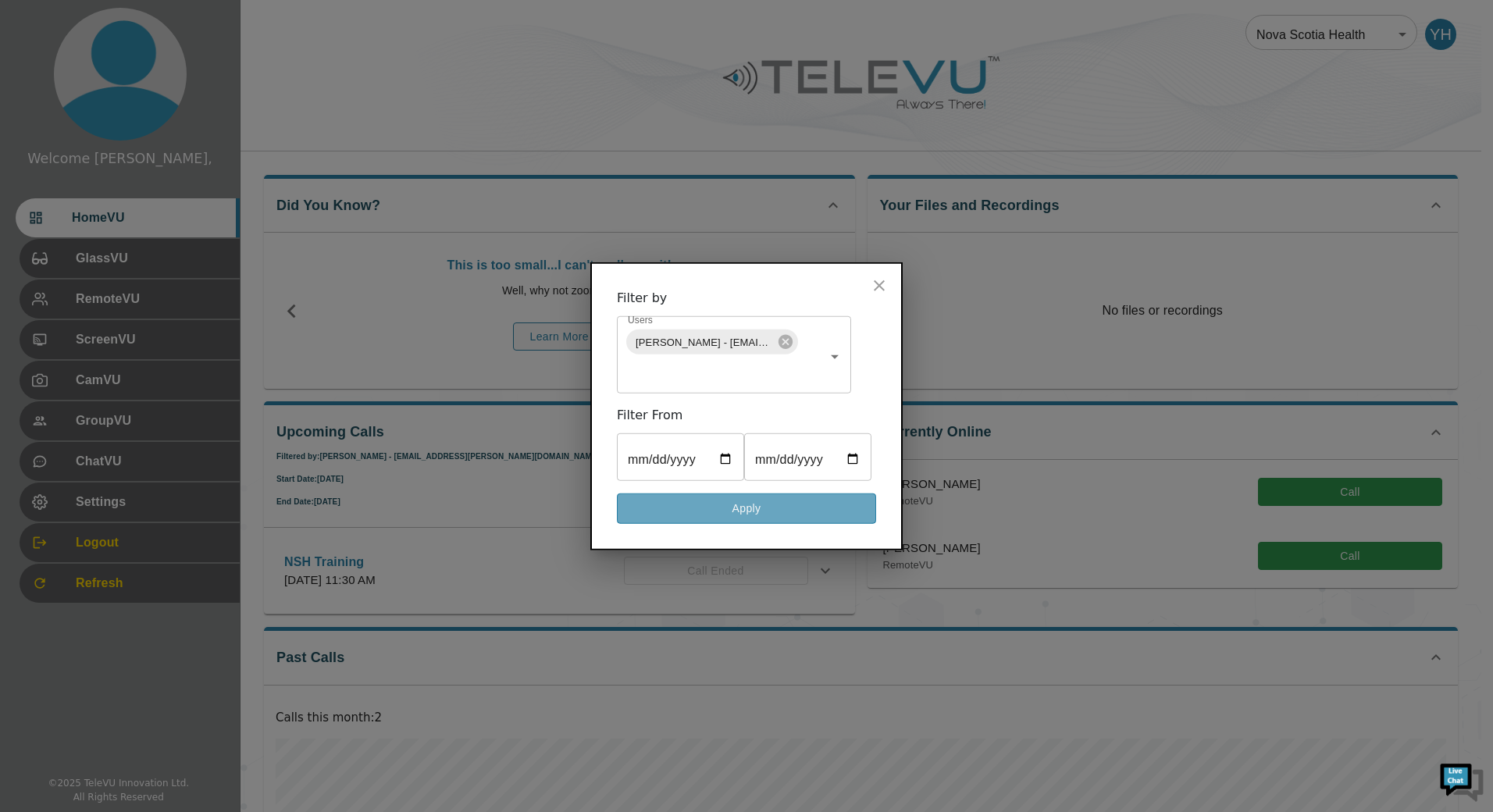
click at [771, 522] on button "Apply" at bounding box center [746, 509] width 259 height 30
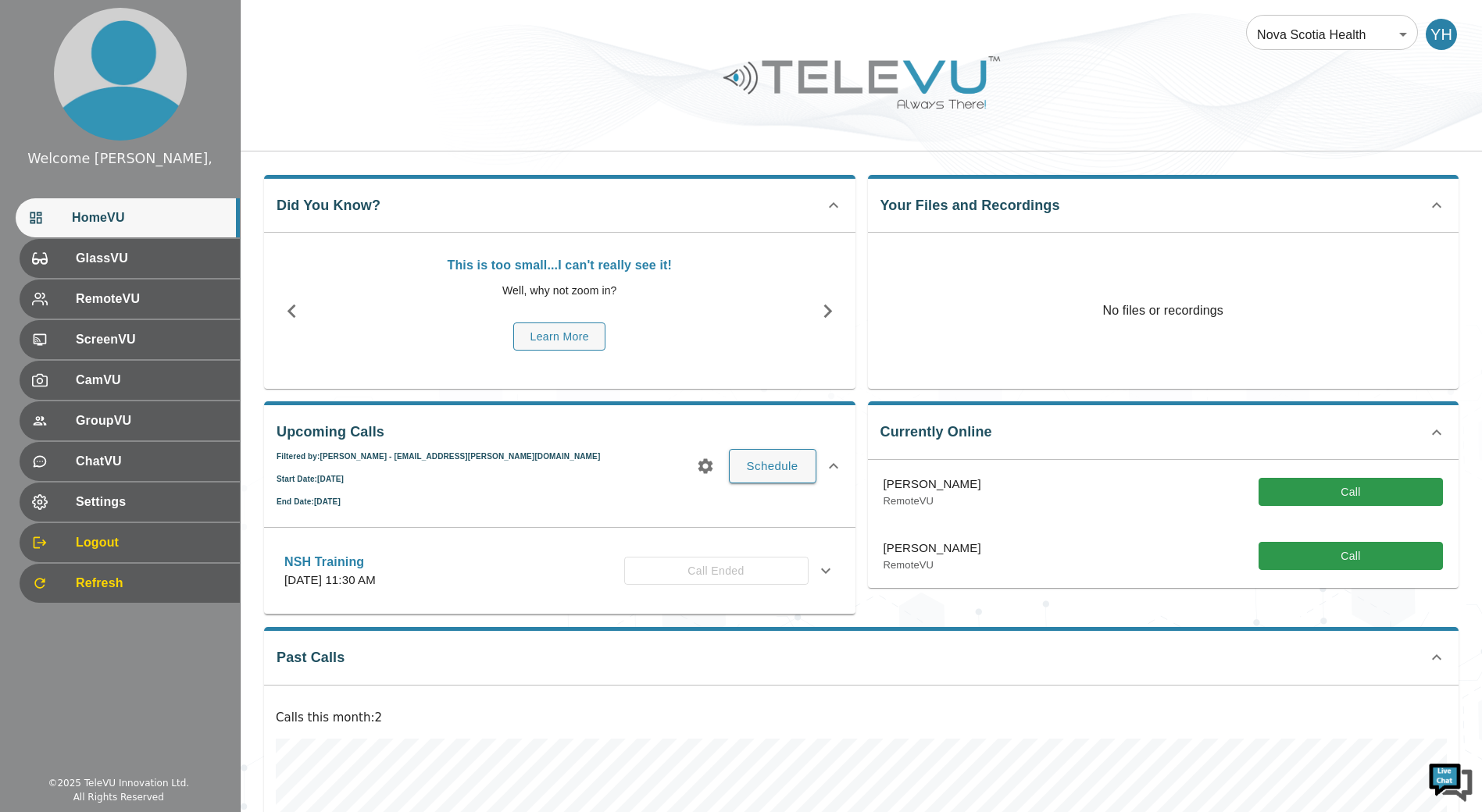
drag, startPoint x: 837, startPoint y: 559, endPoint x: 829, endPoint y: 561, distance: 8.2
click at [829, 561] on div "NSH Training [DATE] 11:30 AM Call Ended" at bounding box center [560, 571] width 576 height 56
click at [828, 561] on icon at bounding box center [826, 570] width 19 height 19
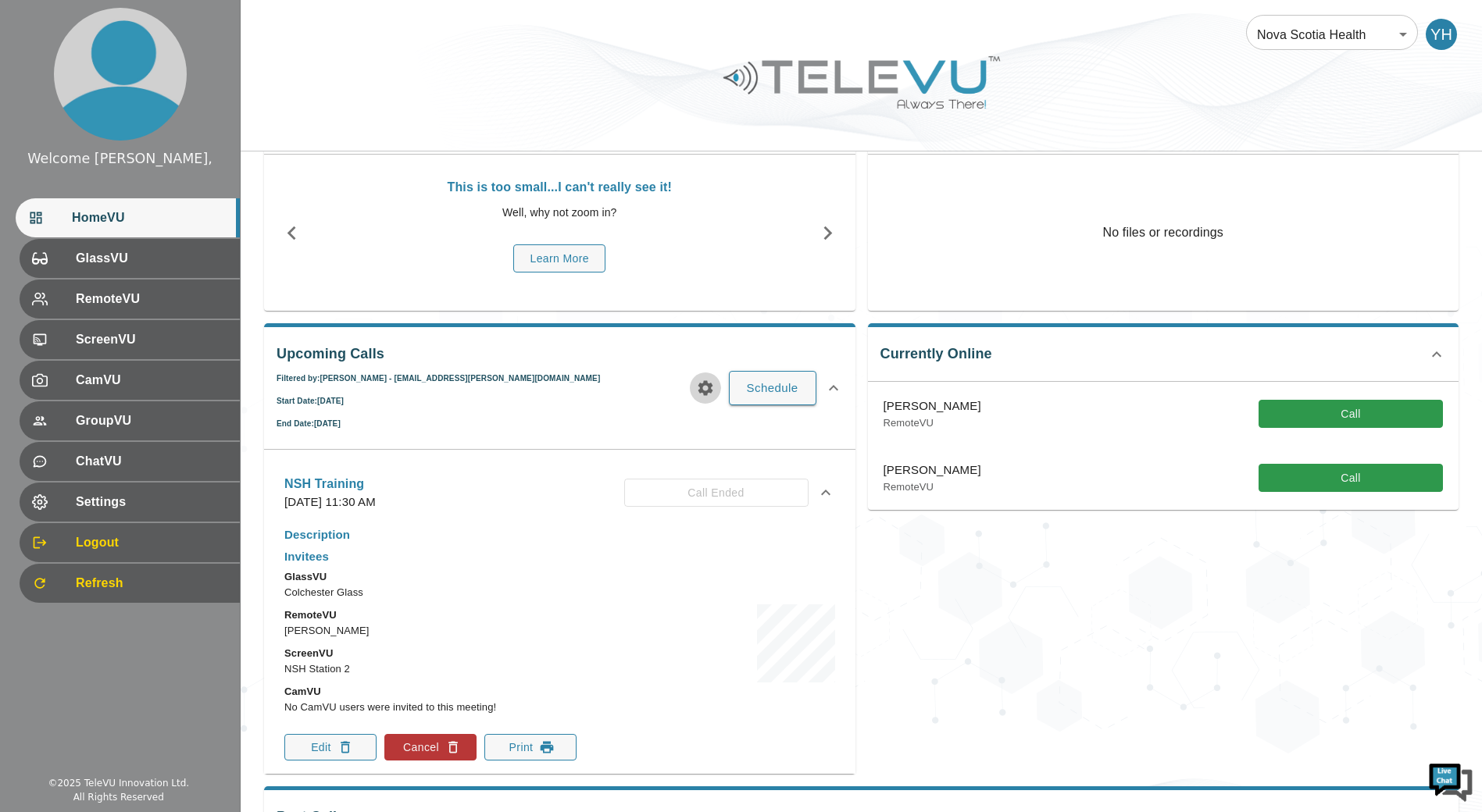
click at [695, 390] on button "button" at bounding box center [705, 388] width 31 height 31
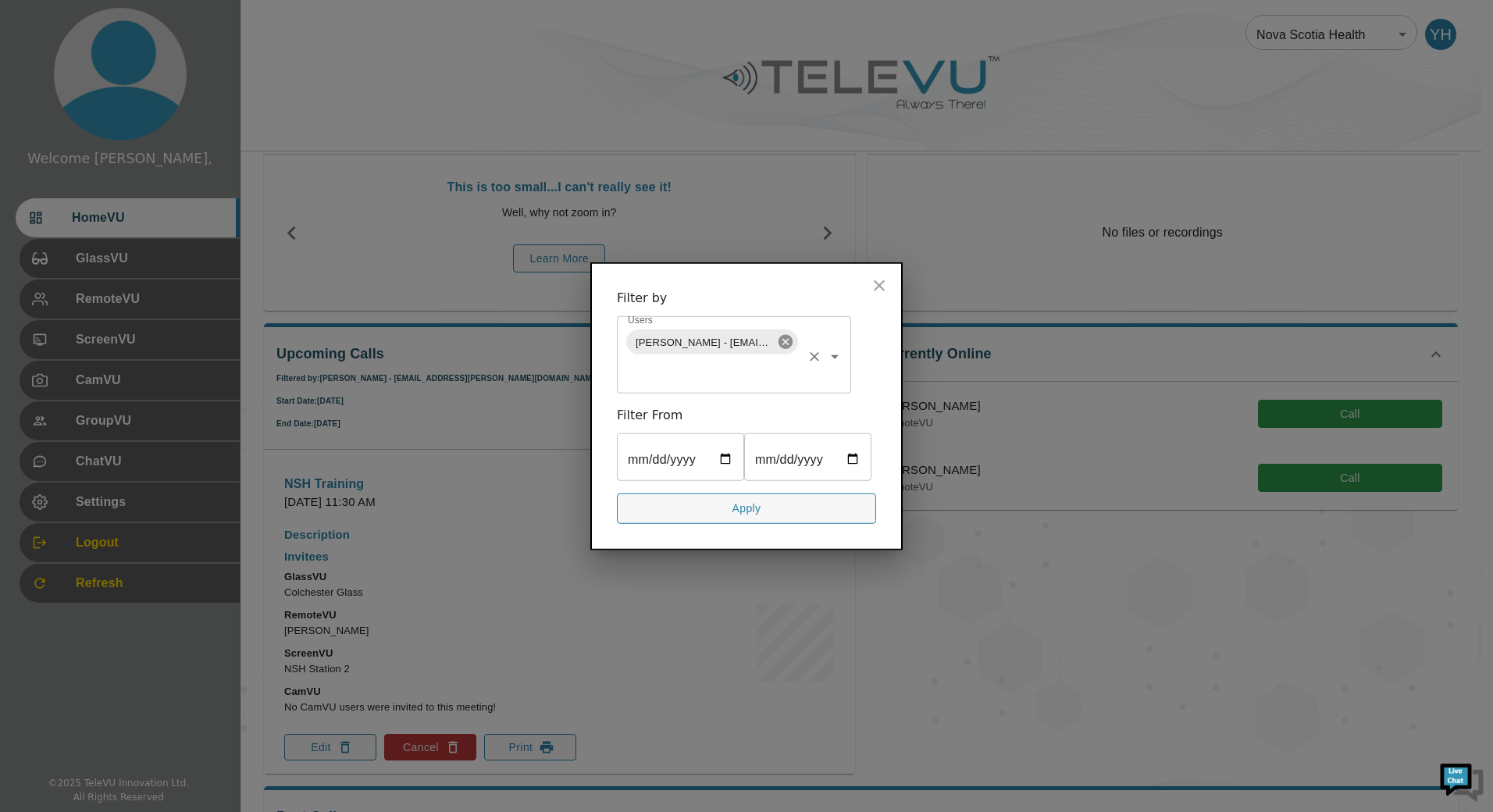
click at [780, 335] on icon at bounding box center [785, 341] width 14 height 14
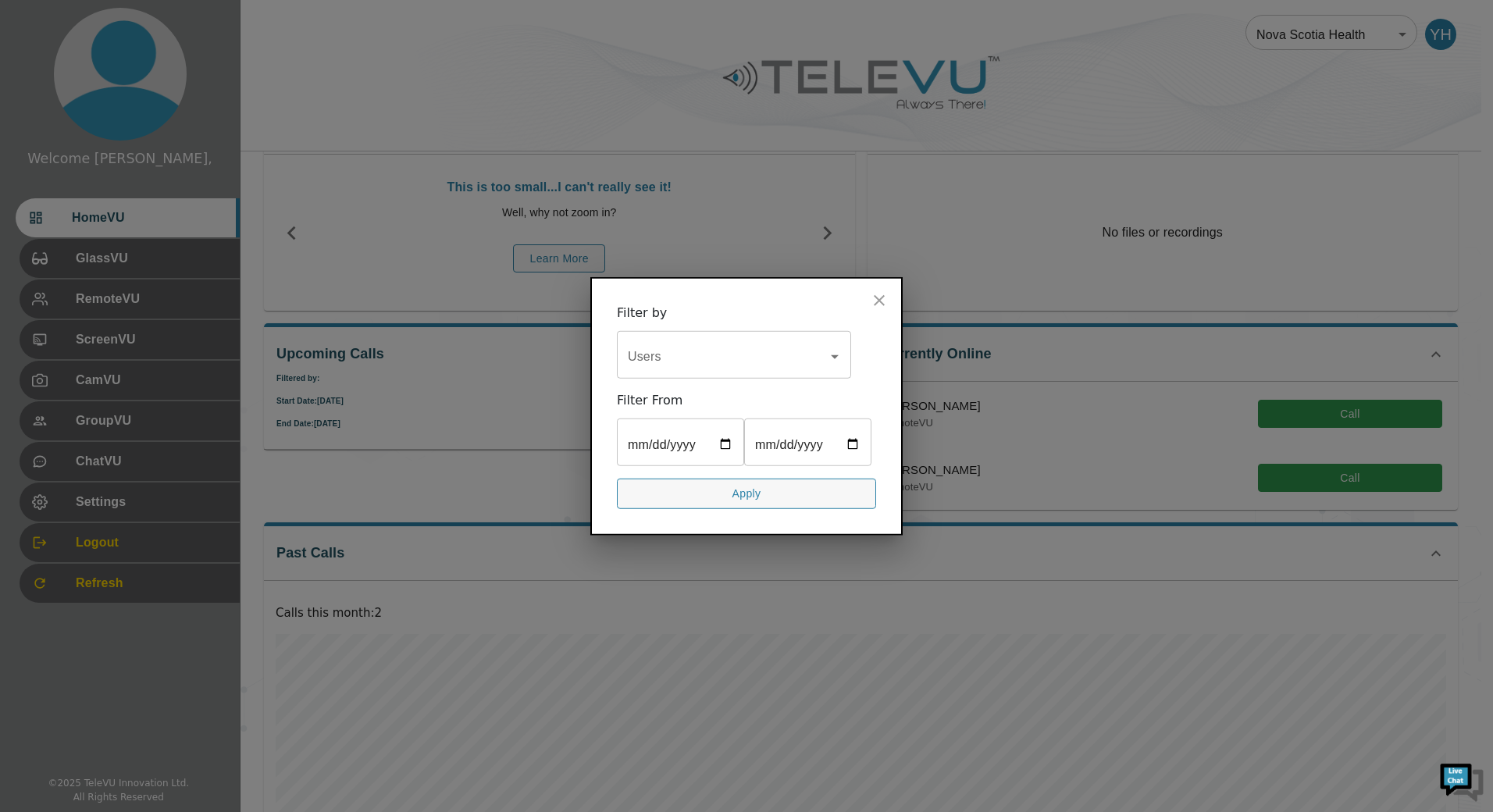
click at [838, 348] on icon "Open" at bounding box center [834, 357] width 19 height 19
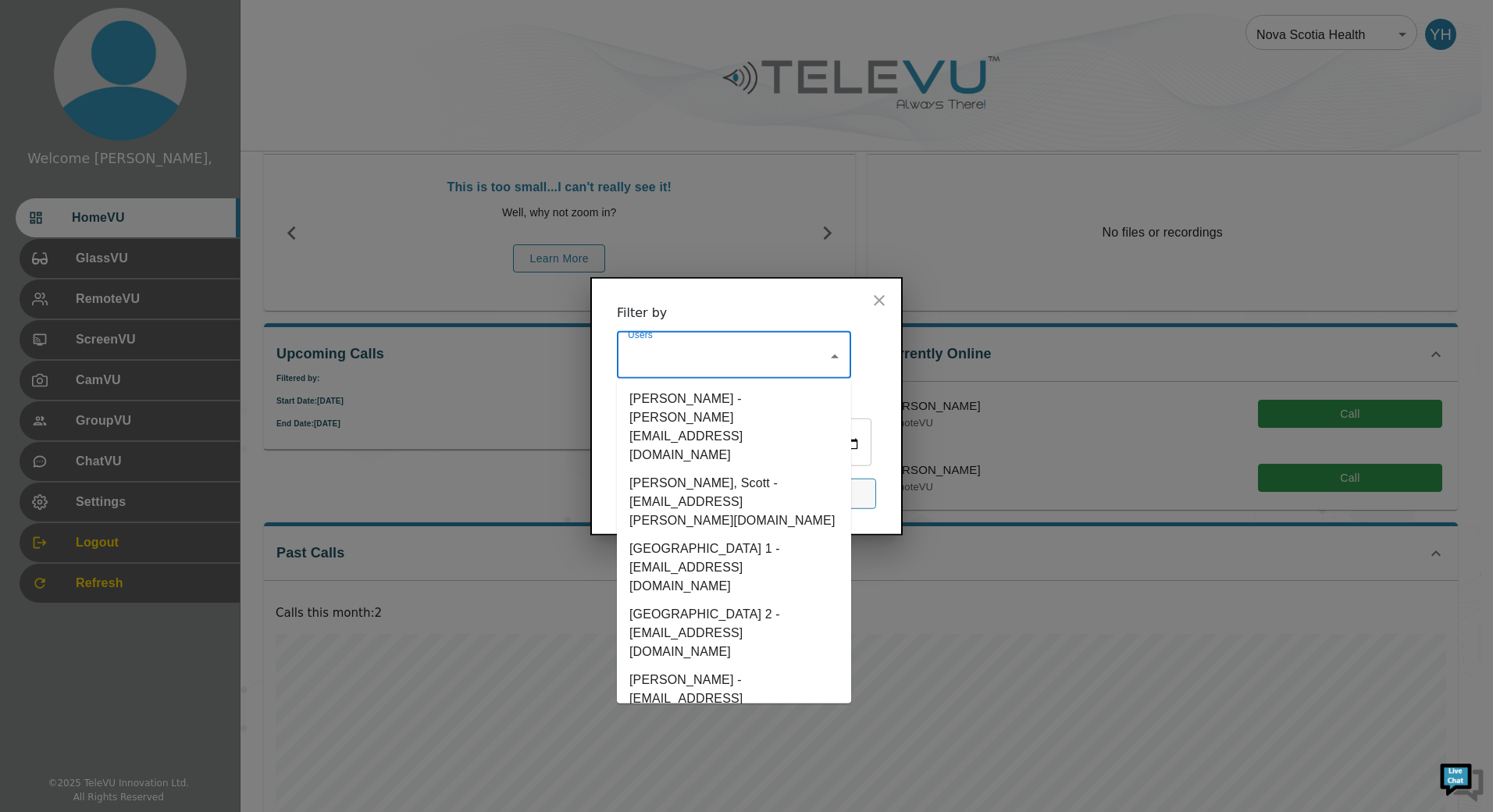
click at [750, 535] on li "[GEOGRAPHIC_DATA] 1 - [EMAIL_ADDRESS][DOMAIN_NAME]" at bounding box center [734, 568] width 235 height 66
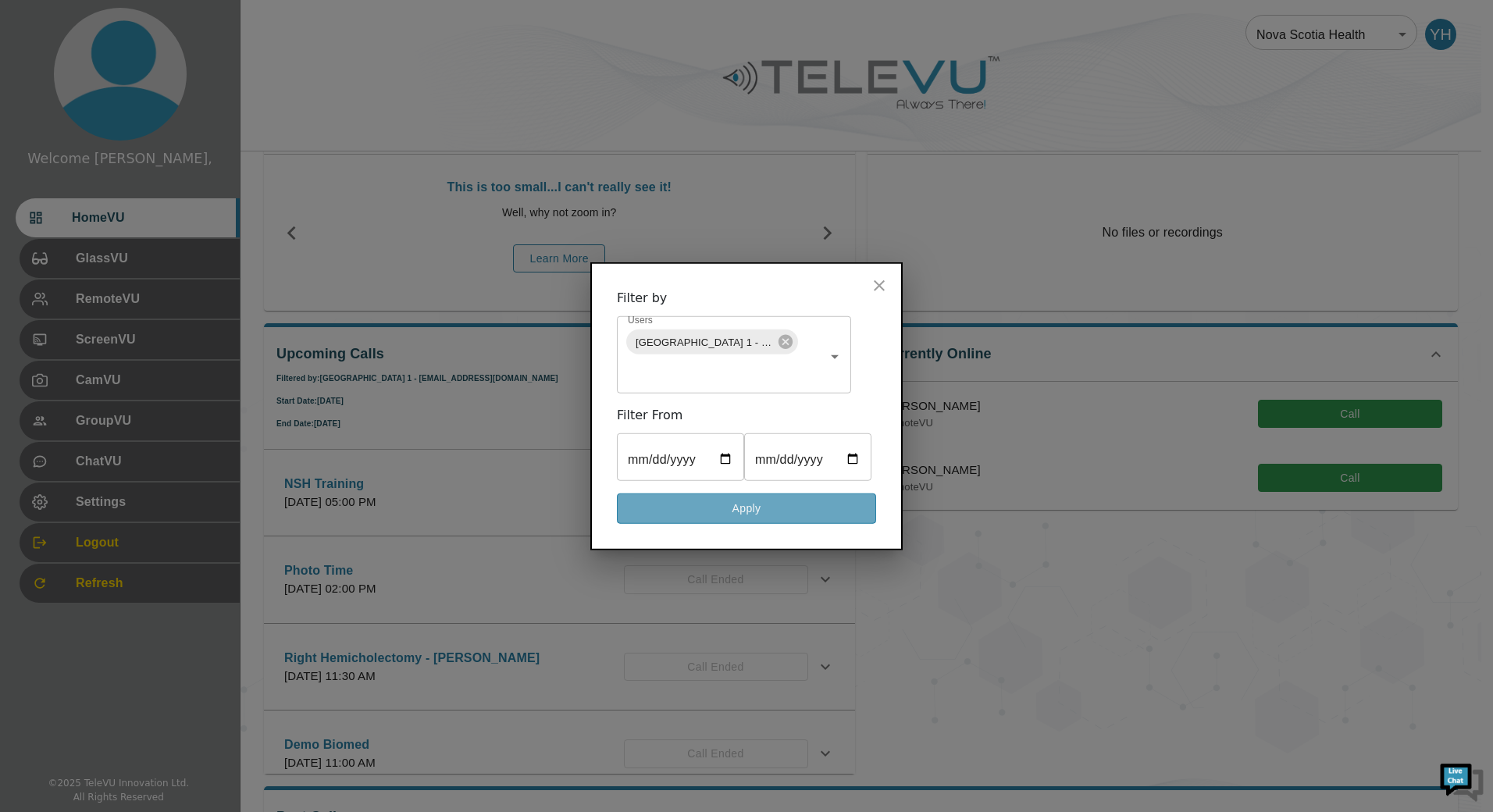
click at [765, 518] on button "Apply" at bounding box center [746, 509] width 259 height 30
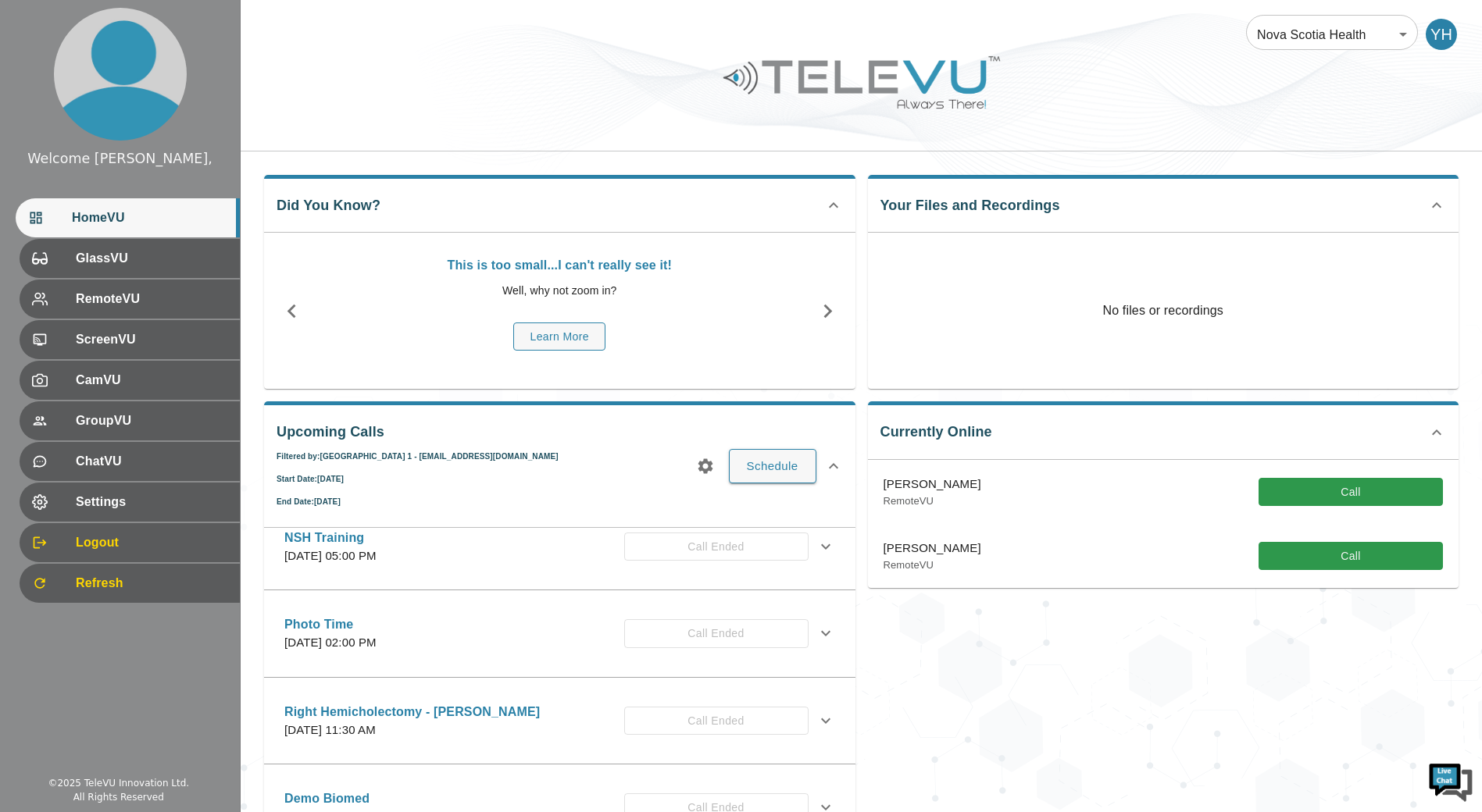
click at [711, 462] on icon "button" at bounding box center [705, 466] width 15 height 15
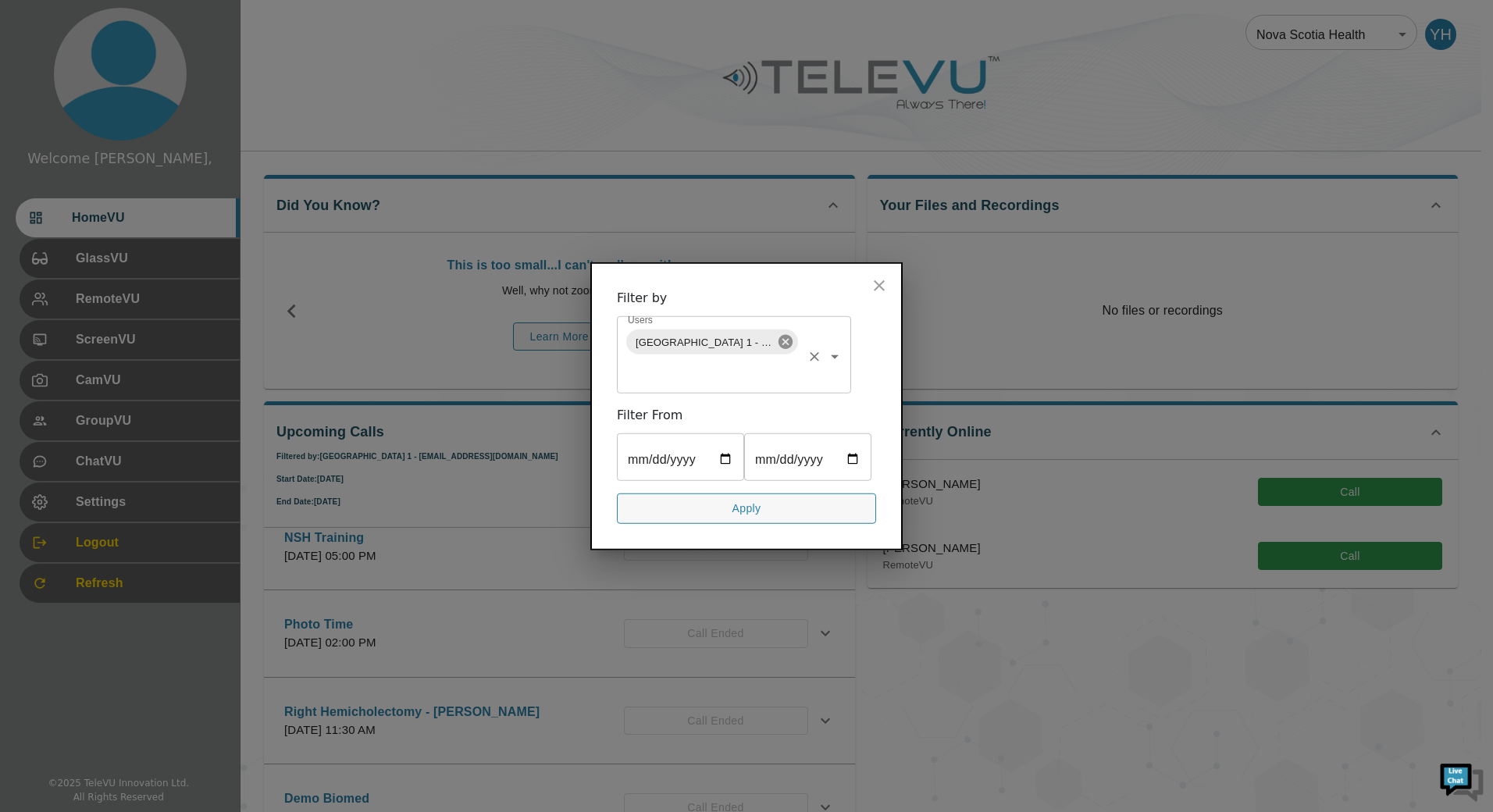
click at [785, 335] on icon at bounding box center [785, 341] width 14 height 14
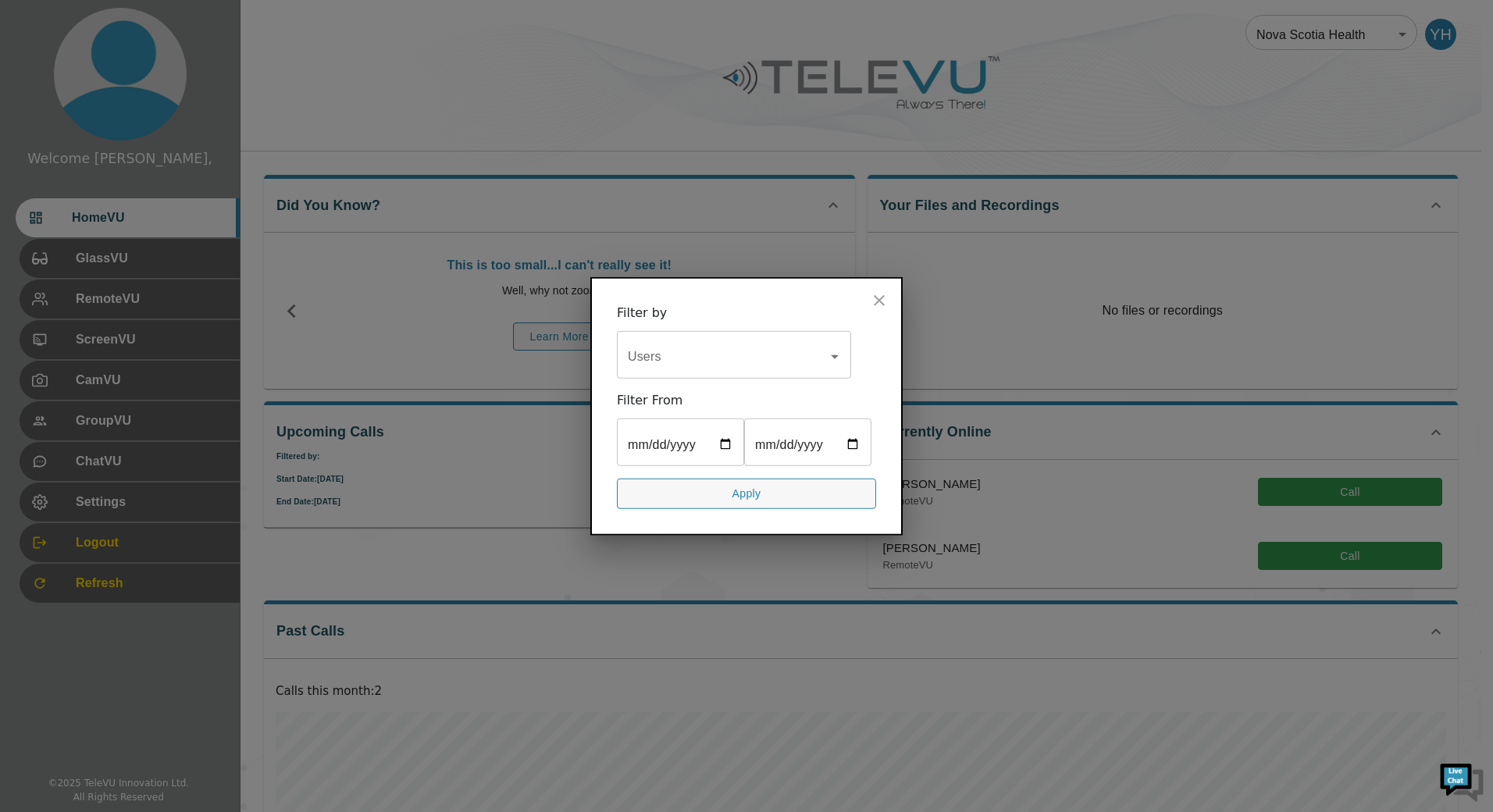
drag, startPoint x: 823, startPoint y: 344, endPoint x: 836, endPoint y: 341, distance: 13.3
click at [824, 344] on div "Users" at bounding box center [734, 356] width 235 height 43
click at [836, 348] on icon "Open" at bounding box center [834, 357] width 19 height 19
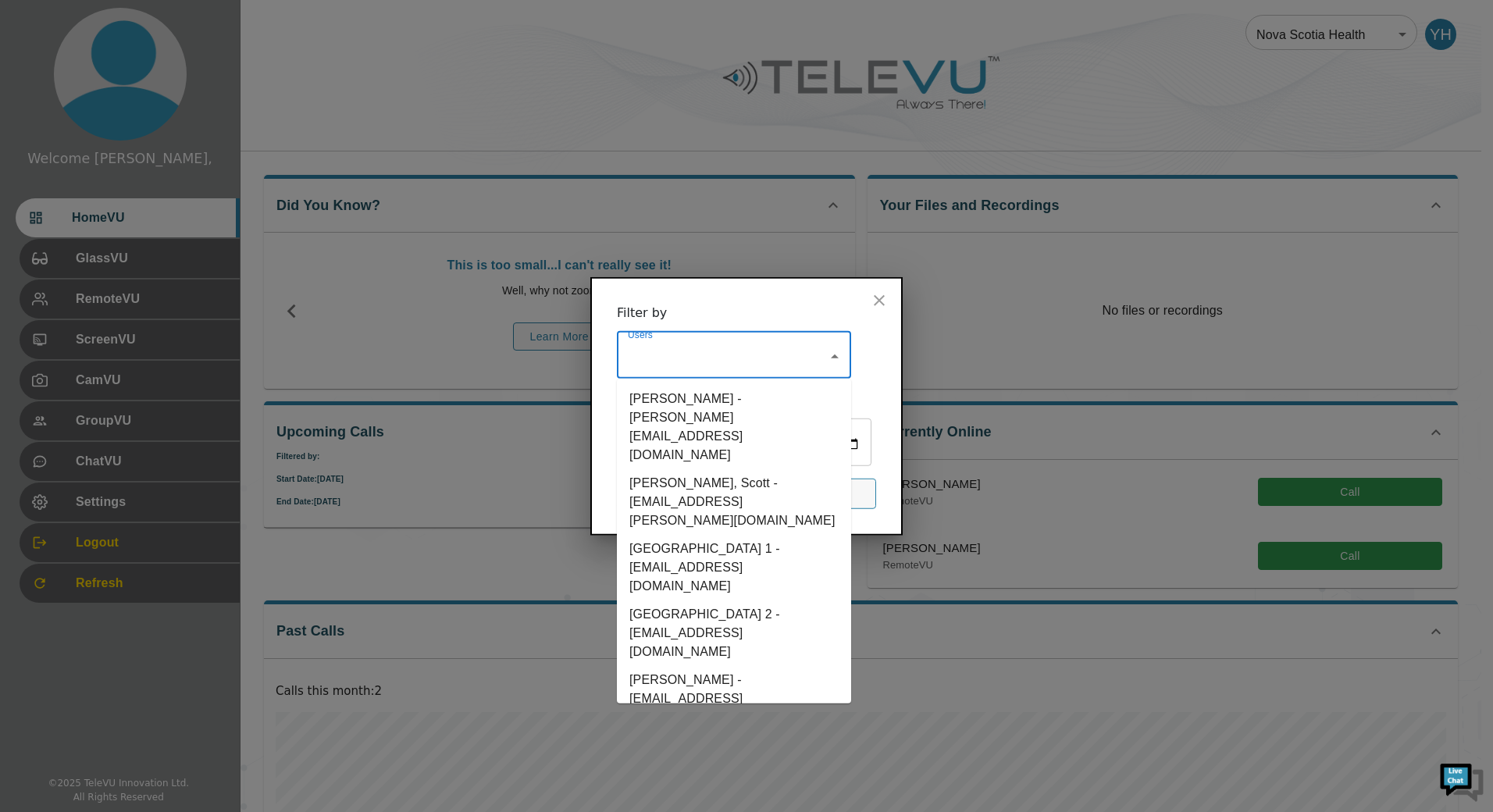
click at [712, 600] on li "[GEOGRAPHIC_DATA] 2 - [EMAIL_ADDRESS][DOMAIN_NAME]" at bounding box center [734, 633] width 235 height 66
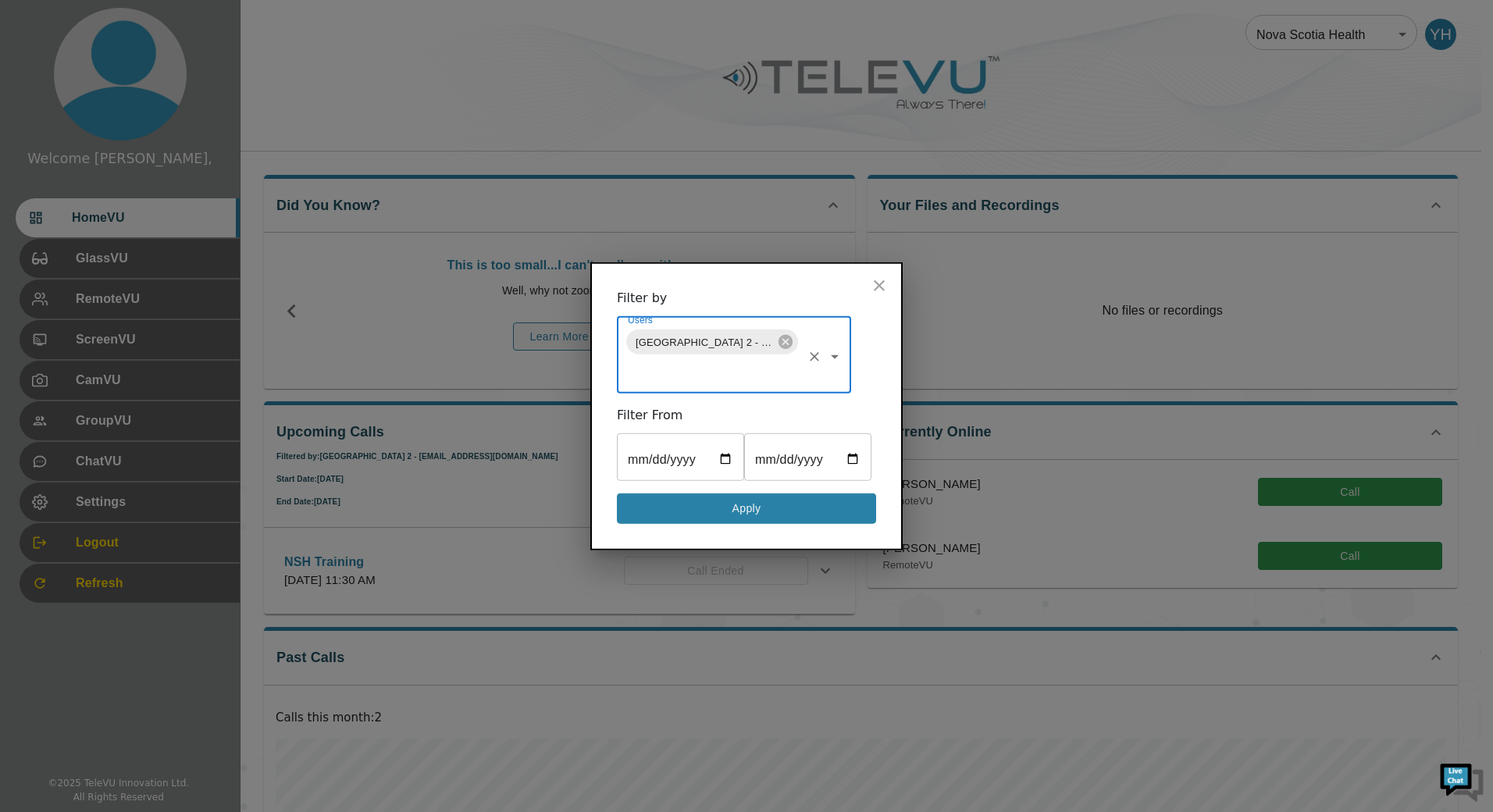
click at [741, 524] on button "Apply" at bounding box center [746, 509] width 259 height 30
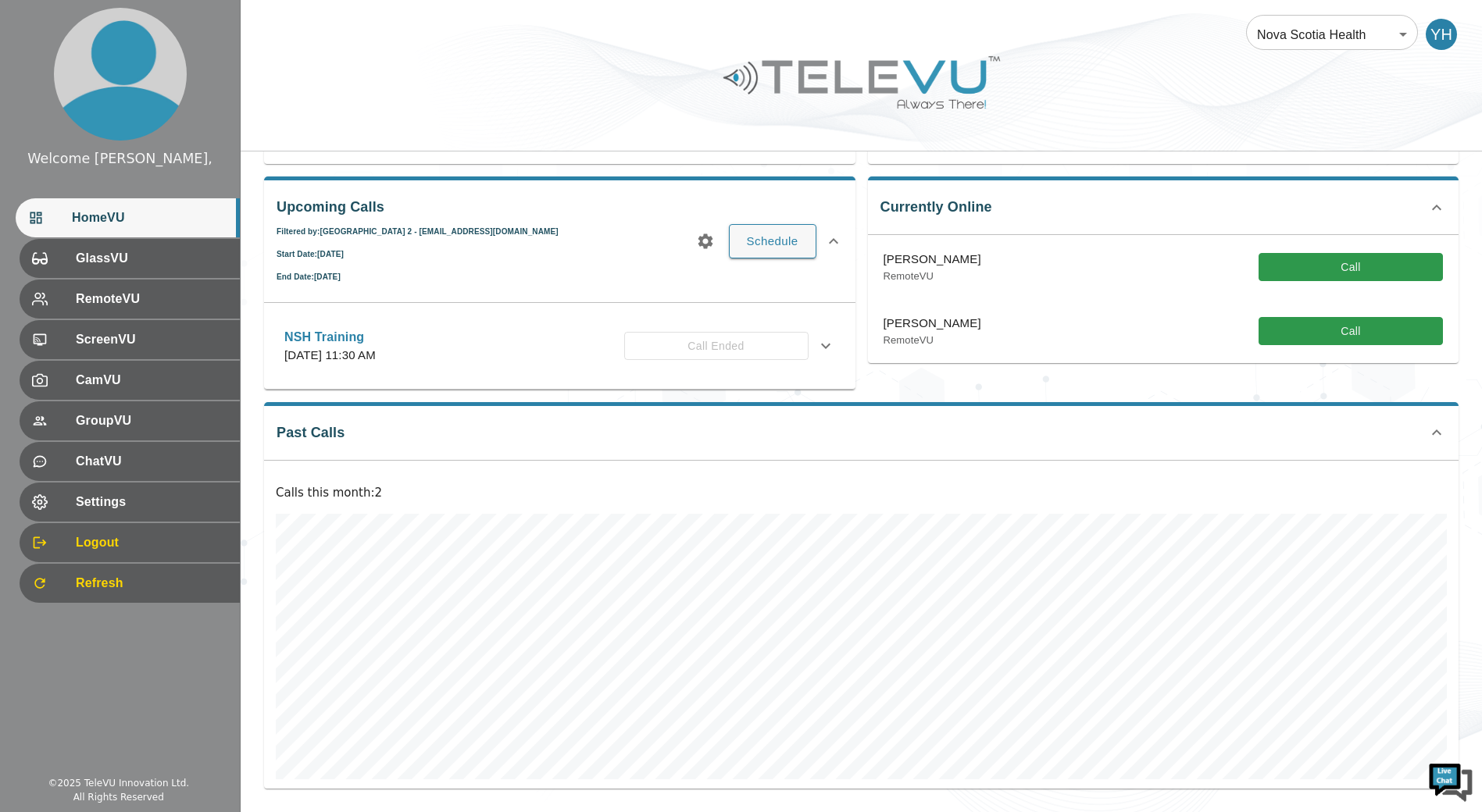
scroll to position [69, 0]
